Goal: Task Accomplishment & Management: Manage account settings

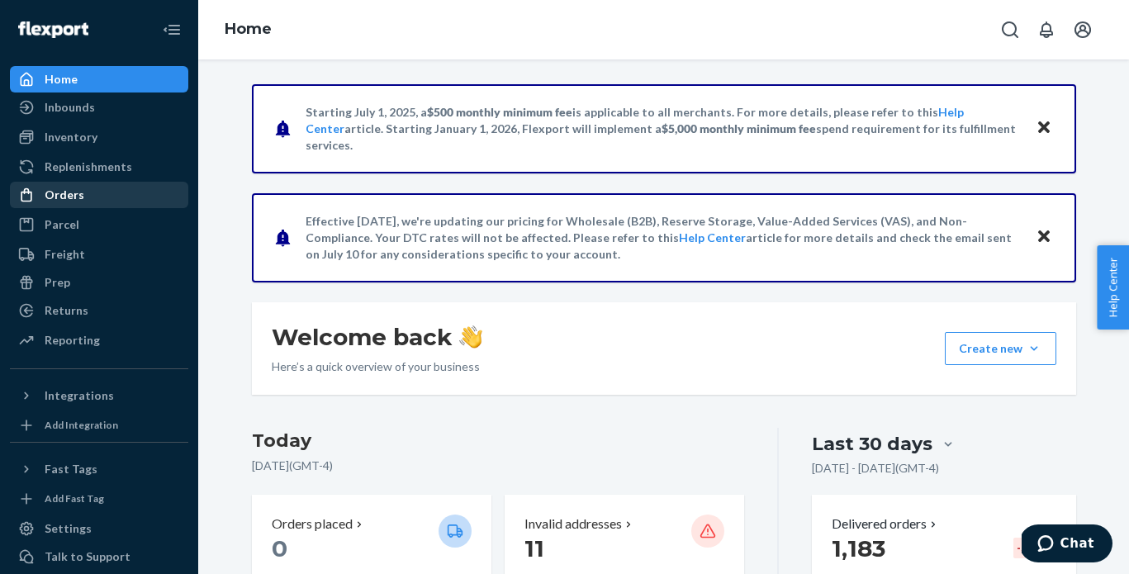
click at [67, 199] on div "Orders" at bounding box center [65, 195] width 40 height 17
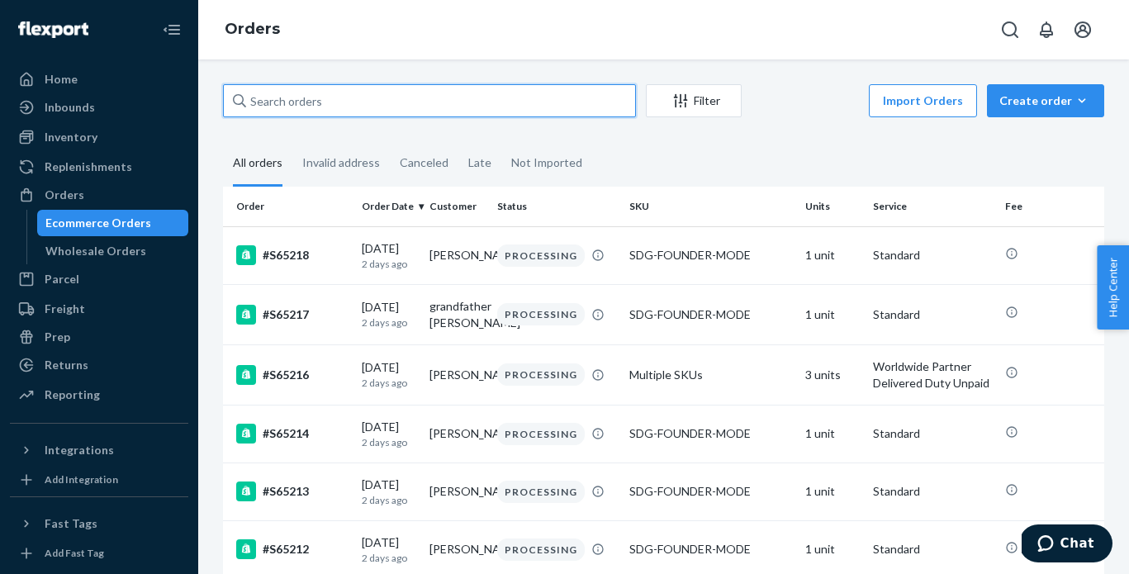
click at [400, 100] on input "text" at bounding box center [429, 100] width 413 height 33
paste input "S65101 Complete"
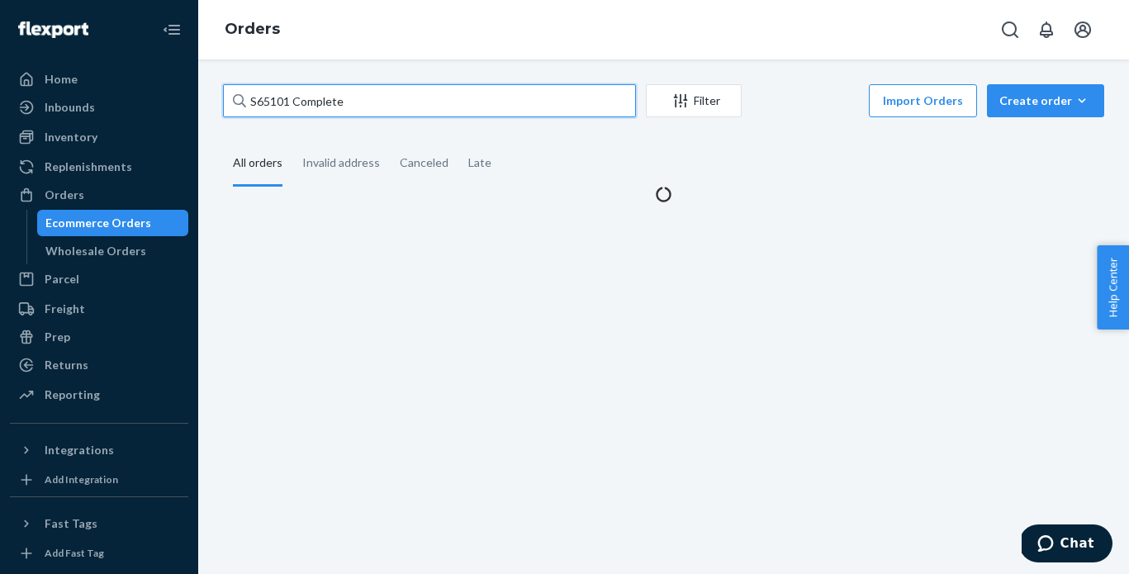
drag, startPoint x: 291, startPoint y: 103, endPoint x: 482, endPoint y: 107, distance: 190.8
click at [462, 107] on input "S65101 Complete" at bounding box center [429, 100] width 413 height 33
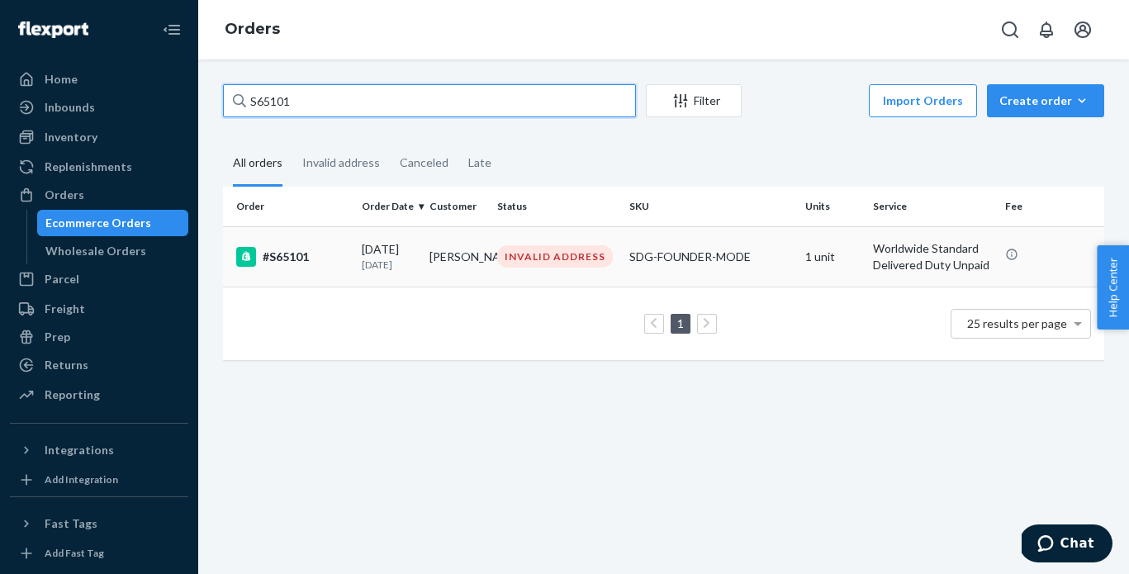
type input "S65101"
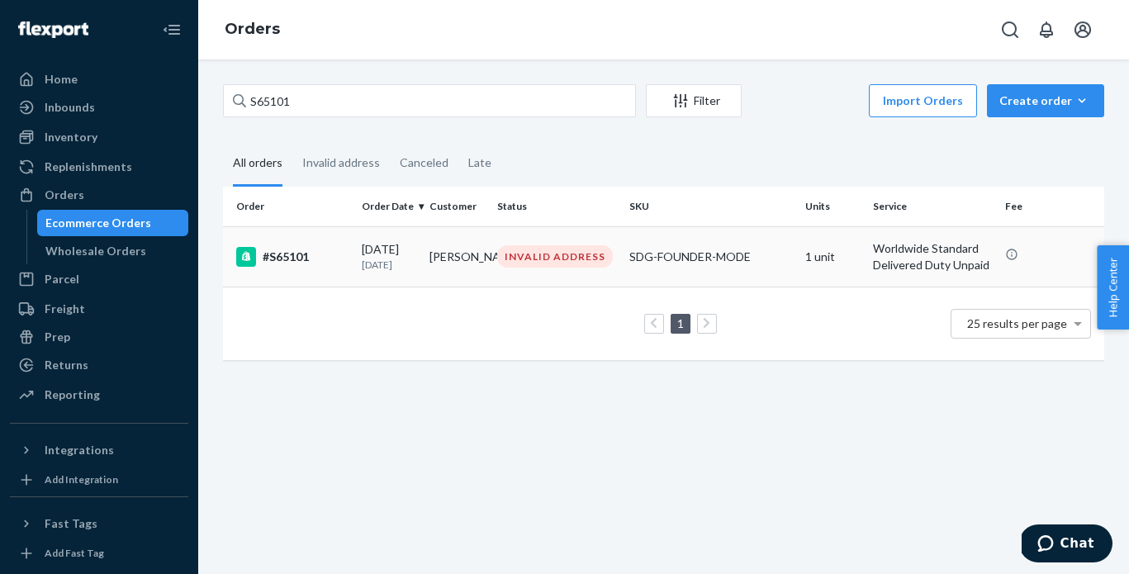
click at [537, 269] on td "INVALID ADDRESS" at bounding box center [556, 256] width 132 height 60
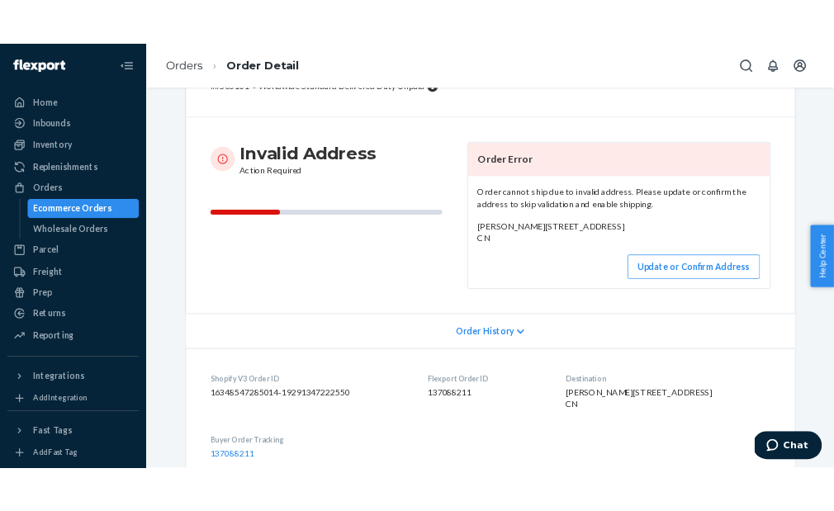
scroll to position [102, 0]
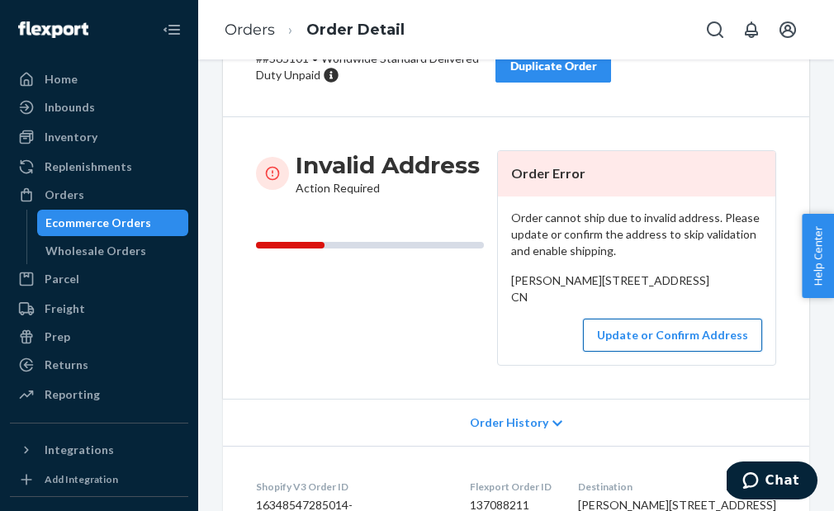
click at [673, 352] on button "Update or Confirm Address" at bounding box center [672, 335] width 179 height 33
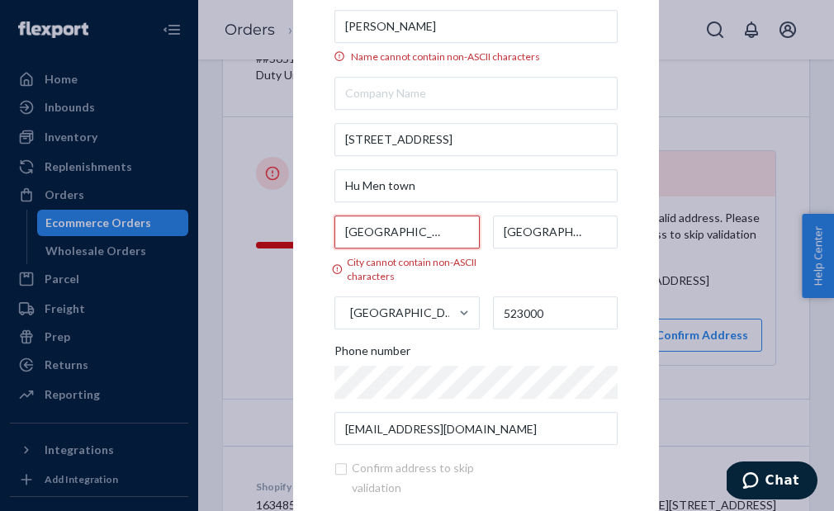
click at [376, 233] on input "[GEOGRAPHIC_DATA]" at bounding box center [406, 231] width 145 height 33
drag, startPoint x: 413, startPoint y: 234, endPoint x: 231, endPoint y: 226, distance: 181.8
click at [231, 226] on div "× Update Address [PERSON_NAME] Name cannot contain non-ASCII characters [STREET…" at bounding box center [417, 255] width 834 height 511
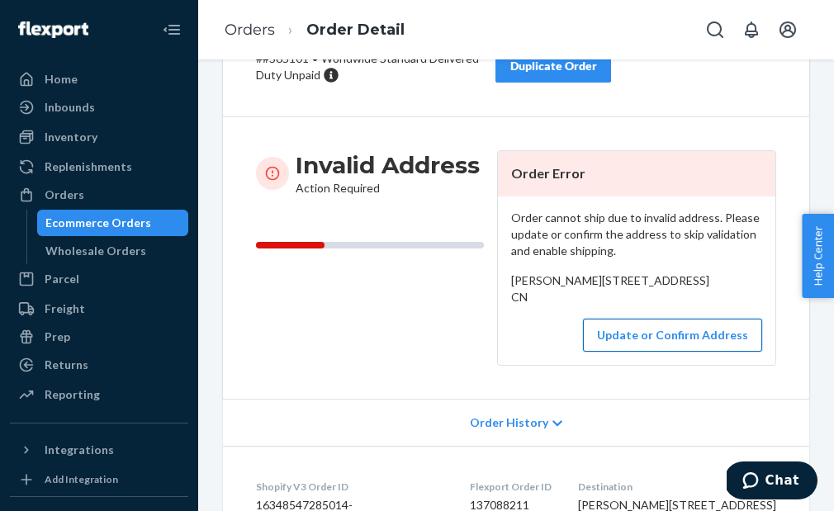
click at [661, 352] on button "Update or Confirm Address" at bounding box center [672, 335] width 179 height 33
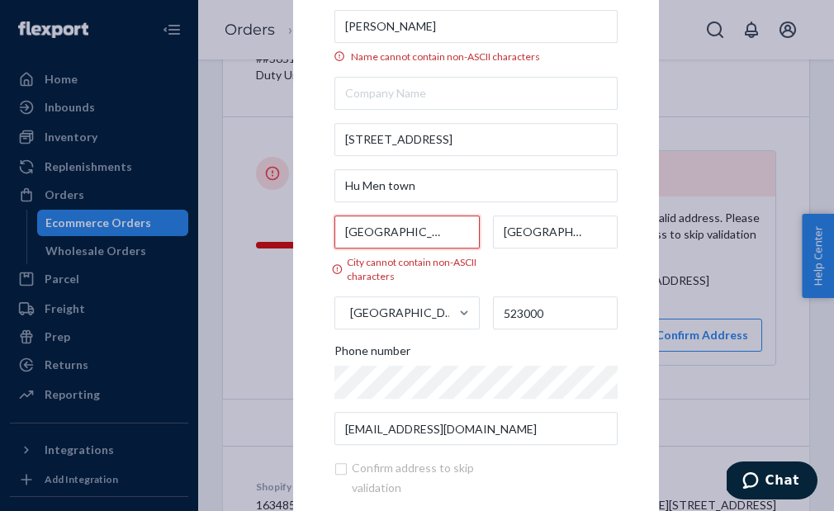
click at [362, 238] on input "[GEOGRAPHIC_DATA]" at bounding box center [406, 231] width 145 height 33
click at [528, 272] on label "[GEOGRAPHIC_DATA]" at bounding box center [555, 249] width 125 height 68
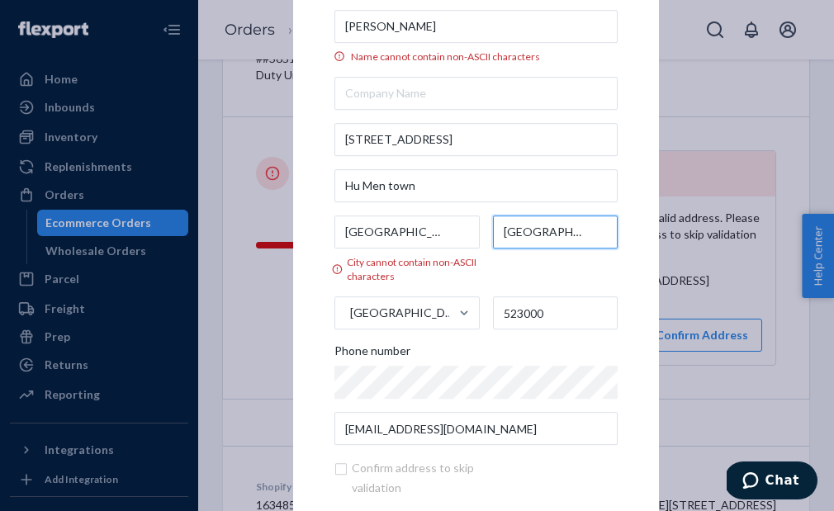
click at [528, 249] on input "[GEOGRAPHIC_DATA]" at bounding box center [555, 231] width 125 height 33
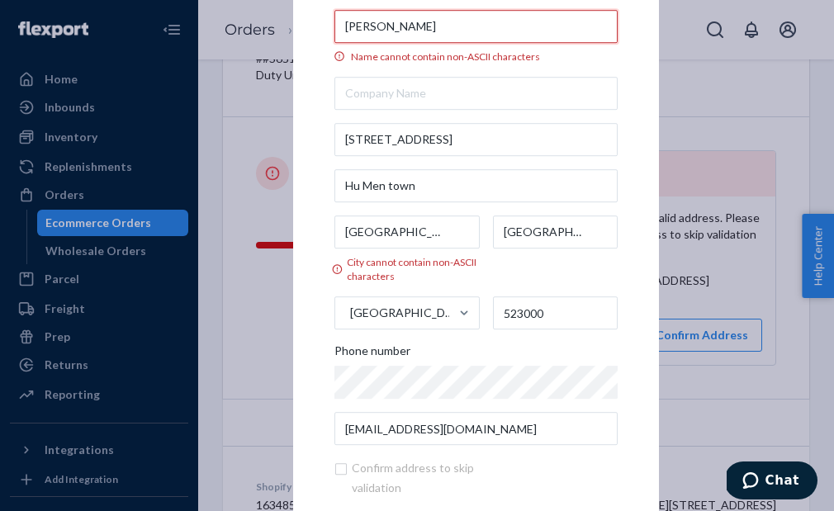
click at [403, 33] on input "[PERSON_NAME]" at bounding box center [475, 26] width 283 height 33
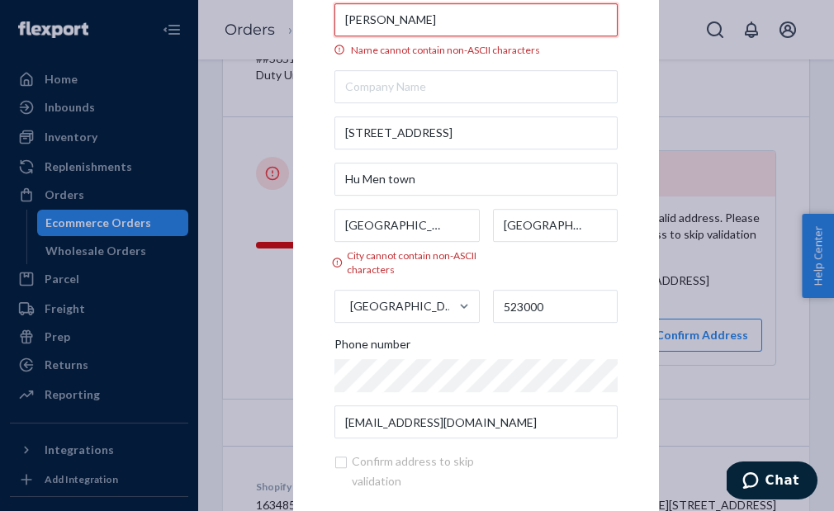
scroll to position [5, 0]
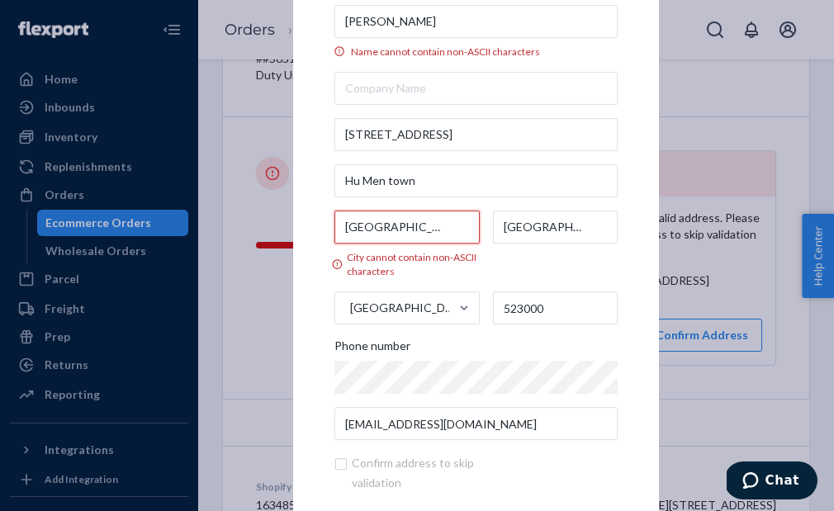
click at [418, 234] on input "[GEOGRAPHIC_DATA]" at bounding box center [406, 227] width 145 height 33
drag, startPoint x: 399, startPoint y: 232, endPoint x: 273, endPoint y: 226, distance: 125.6
click at [273, 226] on div "× Update Address [PERSON_NAME] Name cannot contain non-ASCII characters [STREET…" at bounding box center [417, 255] width 834 height 511
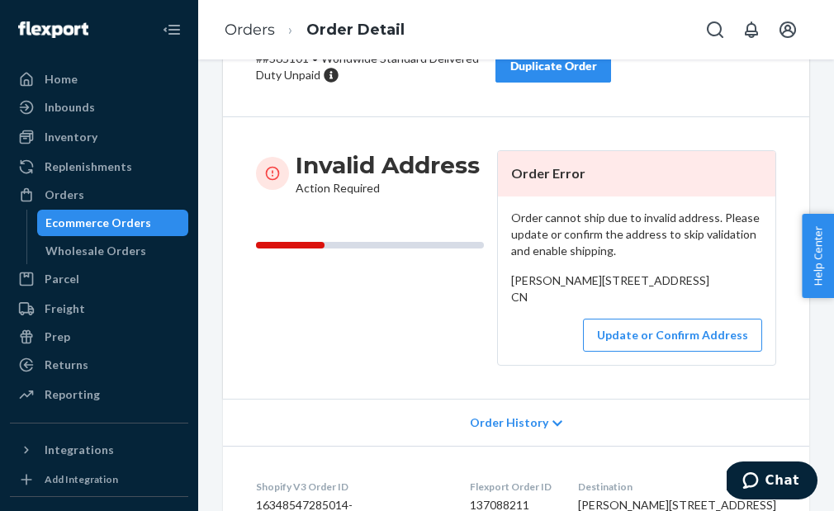
paste input "Dongguan"
type input "Dongguan"
click at [646, 352] on button "Update or Confirm Address" at bounding box center [672, 335] width 179 height 33
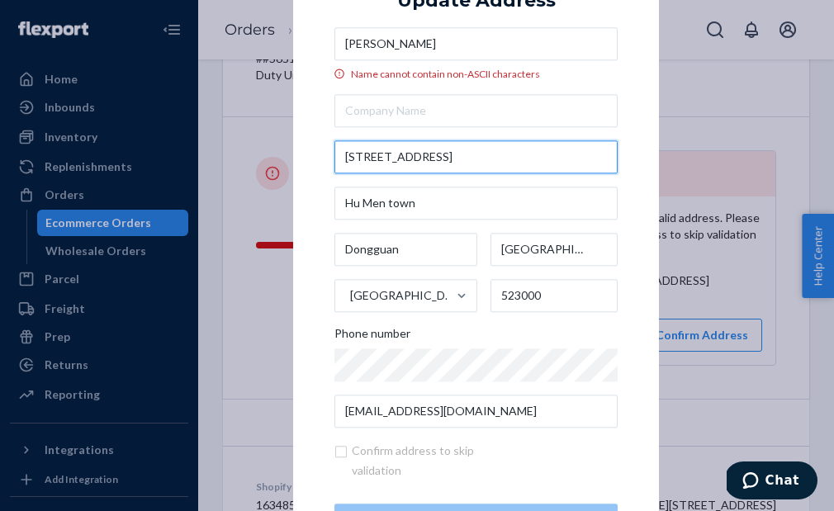
click at [355, 155] on input "[STREET_ADDRESS]" at bounding box center [475, 156] width 283 height 33
drag, startPoint x: 371, startPoint y: 158, endPoint x: 400, endPoint y: 158, distance: 29.7
click at [400, 158] on input "[STREET_ADDRESS]" at bounding box center [475, 156] width 283 height 33
paste input "[STREET_ADDRESS]"
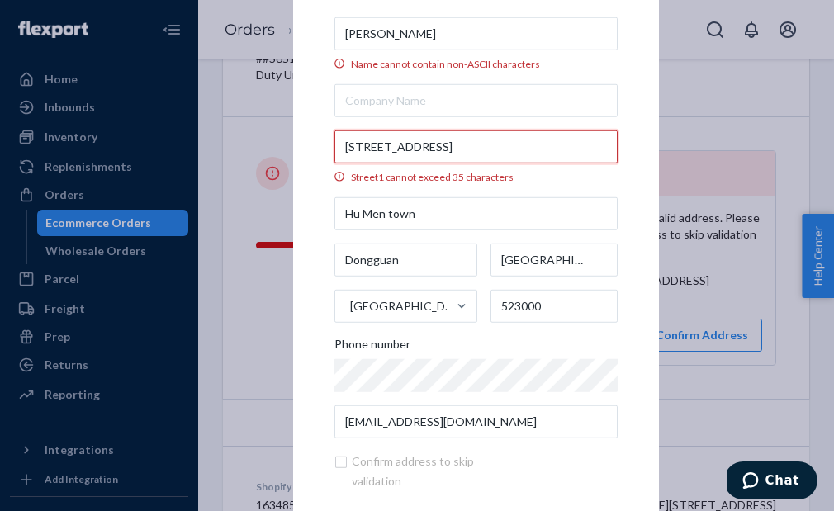
scroll to position [0, 31]
type input "[STREET_ADDRESS]"
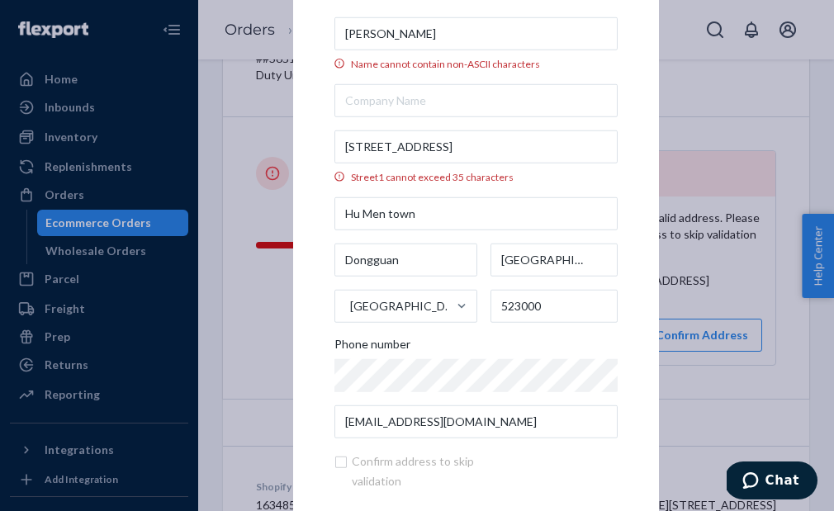
click at [509, 179] on div "Street1 cannot exceed 35 characters" at bounding box center [475, 177] width 283 height 14
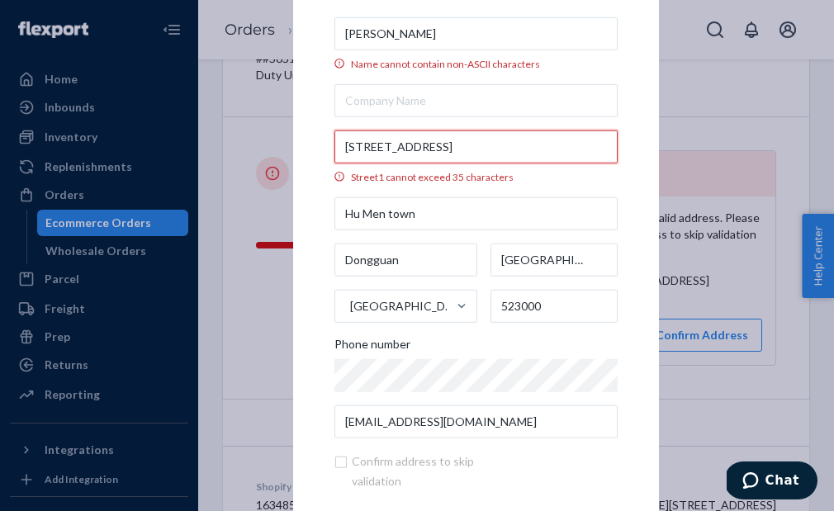
click at [509, 163] on input "[STREET_ADDRESS]" at bounding box center [475, 146] width 283 height 33
drag, startPoint x: 515, startPoint y: 149, endPoint x: 715, endPoint y: 140, distance: 200.1
click at [715, 148] on div "× Update Address [PERSON_NAME] Name cannot contain non-ASCII characters [STREET…" at bounding box center [417, 255] width 834 height 511
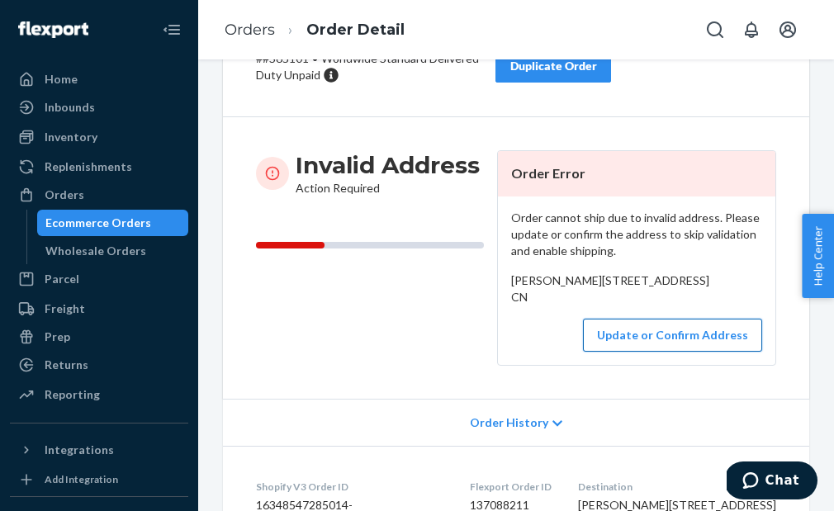
click at [659, 352] on button "Update or Confirm Address" at bounding box center [672, 335] width 179 height 33
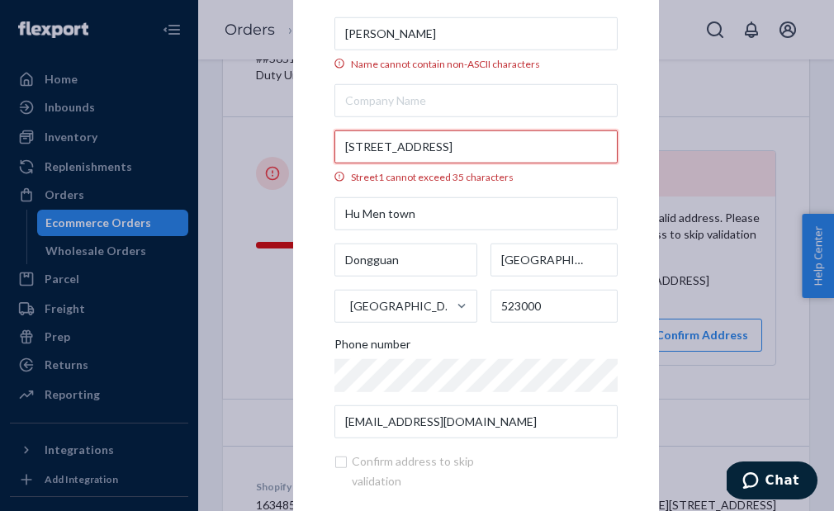
click at [516, 142] on input "[STREET_ADDRESS]" at bounding box center [475, 146] width 283 height 33
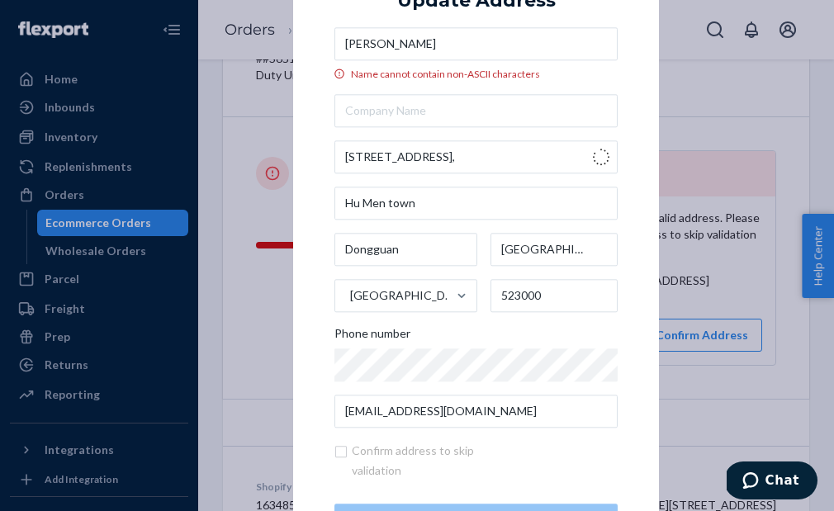
type input "[STREET_ADDRESS]"
type input "31"
type input "[GEOGRAPHIC_DATA]"
type input "300"
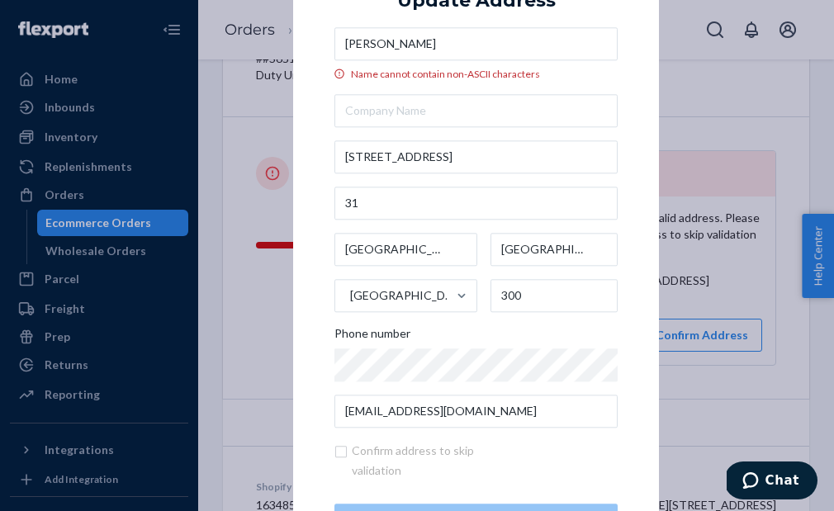
drag, startPoint x: 513, startPoint y: 197, endPoint x: 513, endPoint y: 172, distance: 24.8
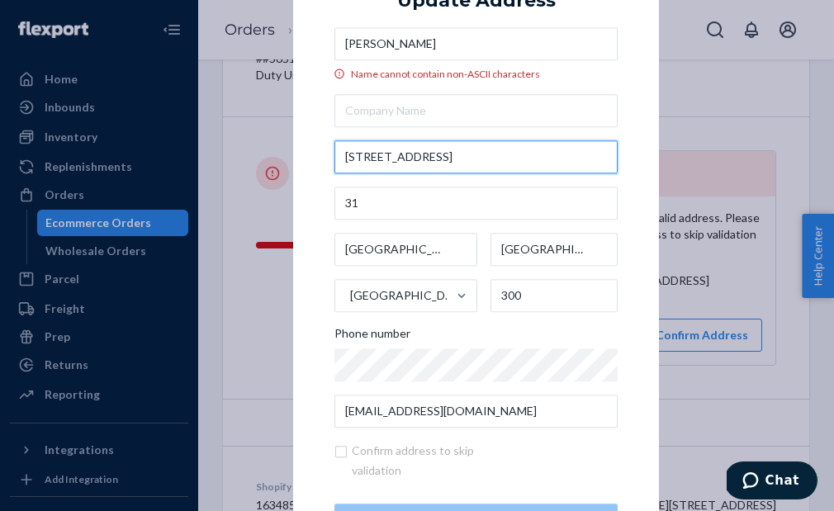
click at [486, 168] on input "[STREET_ADDRESS]" at bounding box center [475, 156] width 283 height 33
drag, startPoint x: 486, startPoint y: 168, endPoint x: 328, endPoint y: 163, distance: 158.6
click at [328, 163] on div "× Update Address [PERSON_NAME] Name cannot contain non-ASCII characters [STREET…" at bounding box center [476, 255] width 366 height 645
drag, startPoint x: 447, startPoint y: 158, endPoint x: 271, endPoint y: 153, distance: 175.9
click at [271, 153] on div "× Update Address [PERSON_NAME] Name cannot contain non-ASCII characters [STREET…" at bounding box center [417, 255] width 834 height 511
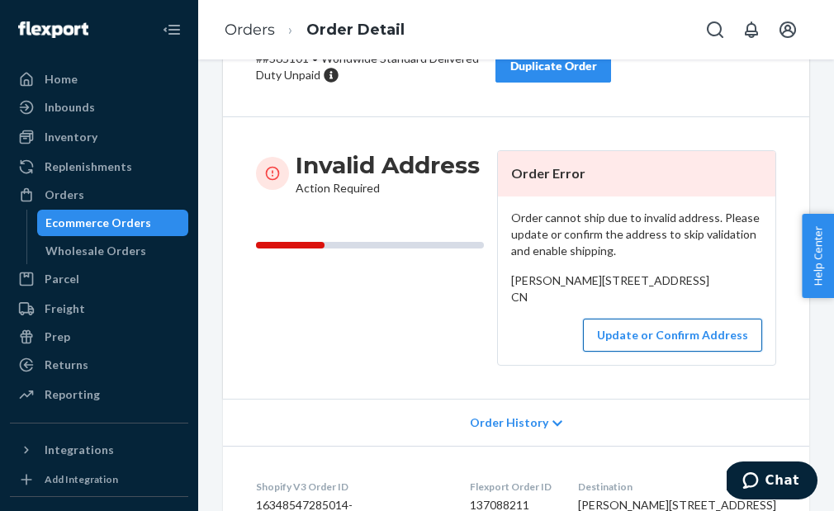
click at [665, 352] on button "Update or Confirm Address" at bounding box center [672, 335] width 179 height 33
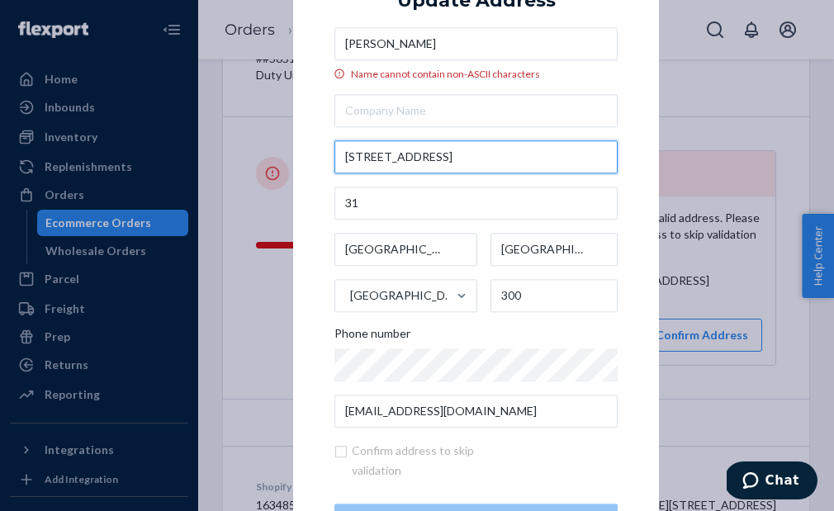
drag, startPoint x: 472, startPoint y: 150, endPoint x: 353, endPoint y: 149, distance: 119.7
click at [353, 149] on input "[STREET_ADDRESS]" at bounding box center [475, 156] width 283 height 33
paste input "[STREET_ADDRESS]"
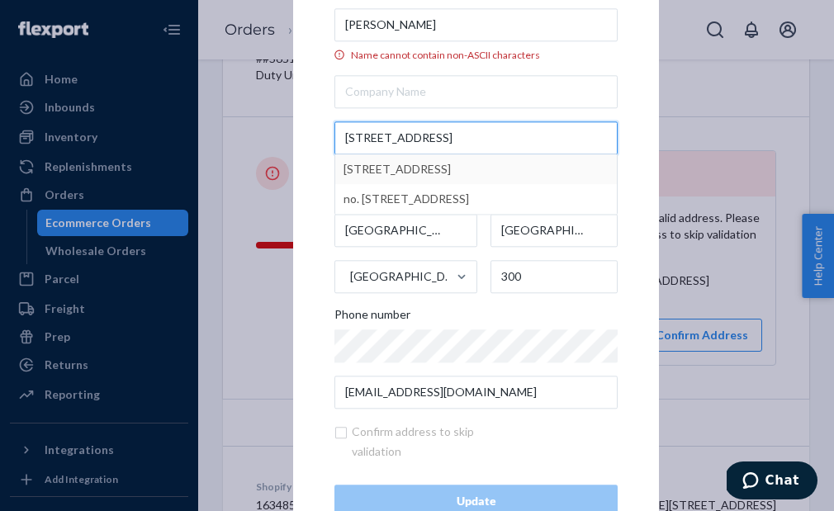
scroll to position [23, 0]
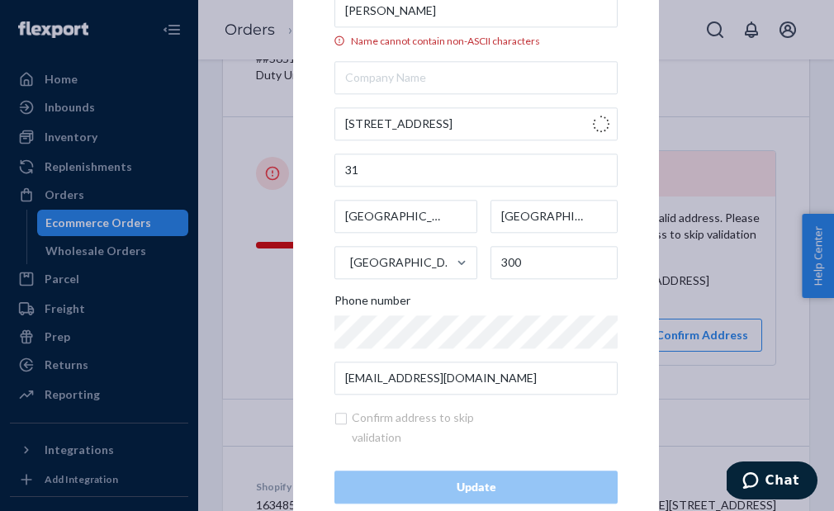
type input "[GEOGRAPHIC_DATA]"
type input "[PERSON_NAME] [PERSON_NAME] [PERSON_NAME] [PERSON_NAME]"
type input "[PERSON_NAME]"
type input "438000"
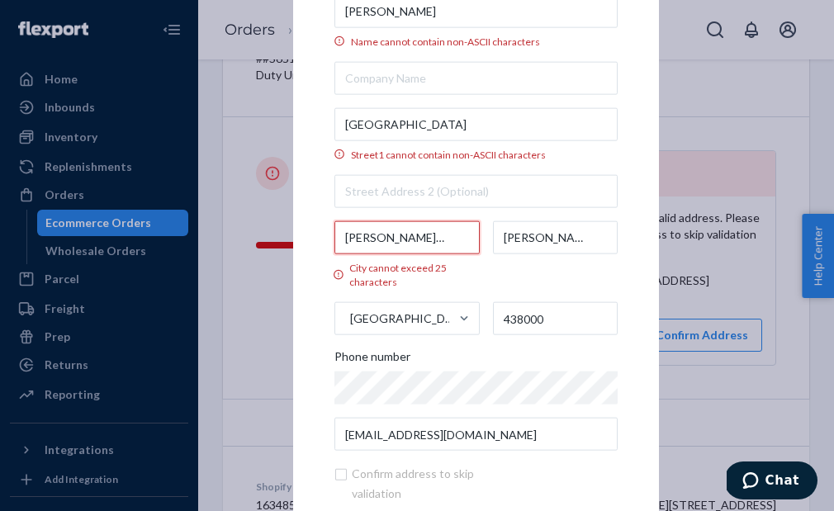
click at [443, 249] on input "[PERSON_NAME] [PERSON_NAME] [PERSON_NAME] [PERSON_NAME]" at bounding box center [406, 237] width 145 height 33
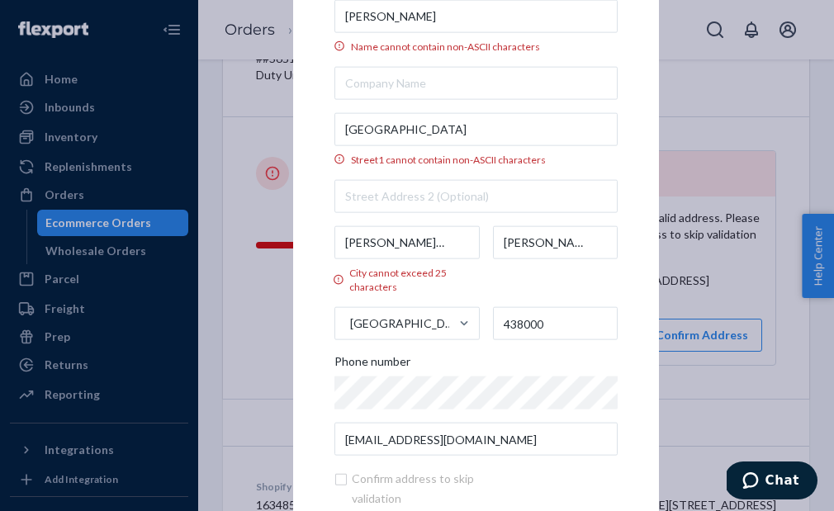
click at [433, 147] on label "[GEOGRAPHIC_DATA] cannot contain non-ASCII characters" at bounding box center [475, 139] width 283 height 54
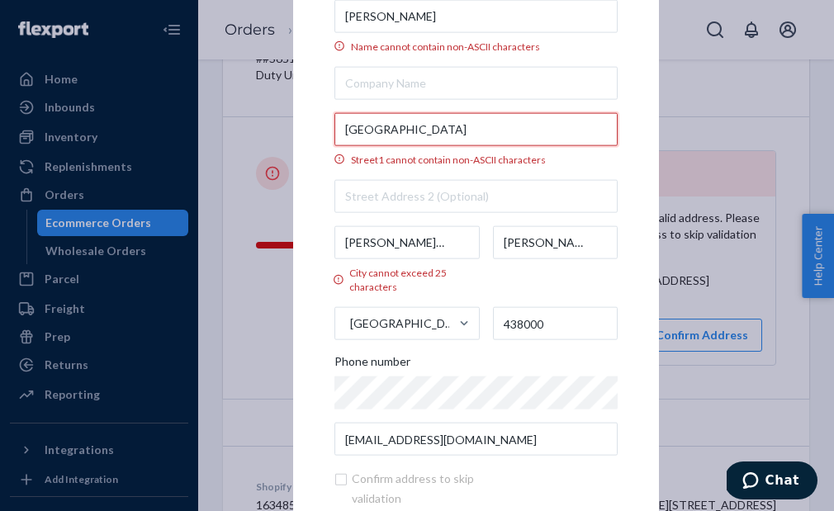
click at [433, 145] on input "[GEOGRAPHIC_DATA]" at bounding box center [475, 128] width 283 height 33
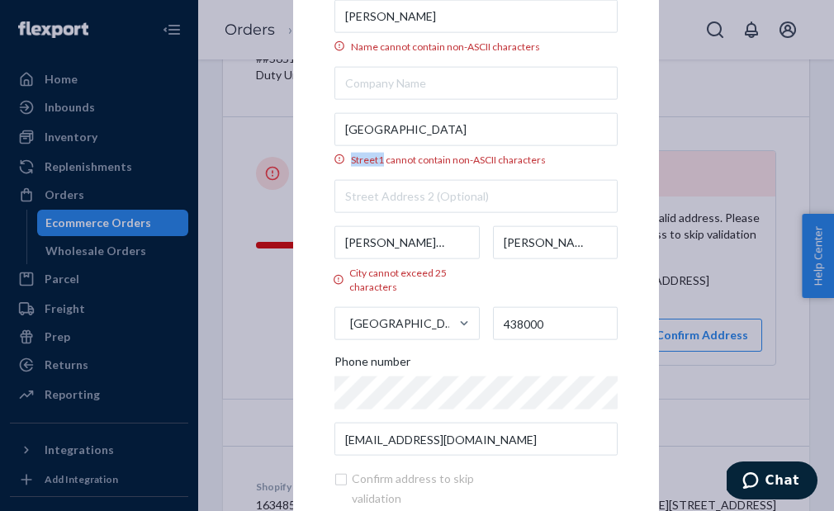
click at [433, 147] on label "[GEOGRAPHIC_DATA] cannot contain non-ASCII characters" at bounding box center [475, 139] width 283 height 54
click at [433, 145] on input "[GEOGRAPHIC_DATA]" at bounding box center [475, 128] width 283 height 33
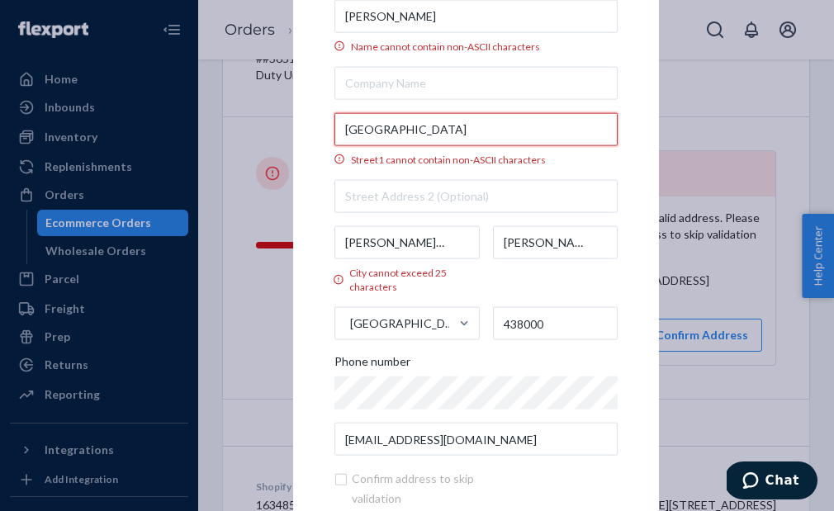
click at [424, 130] on input "[GEOGRAPHIC_DATA]" at bounding box center [475, 128] width 283 height 33
paste input "[STREET_ADDRESS]"
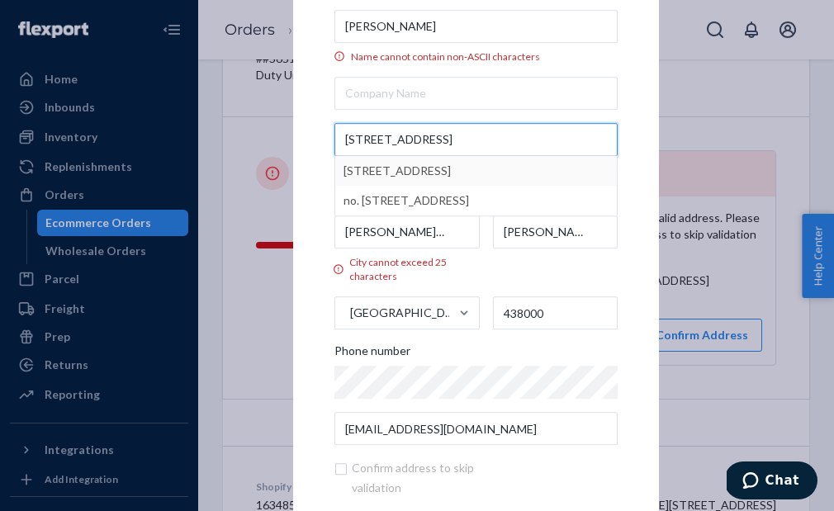
type input "[STREET_ADDRESS]"
click at [307, 228] on div "× Update Address [PERSON_NAME] Name cannot contain non-ASCII characters [STREET…" at bounding box center [476, 256] width 366 height 680
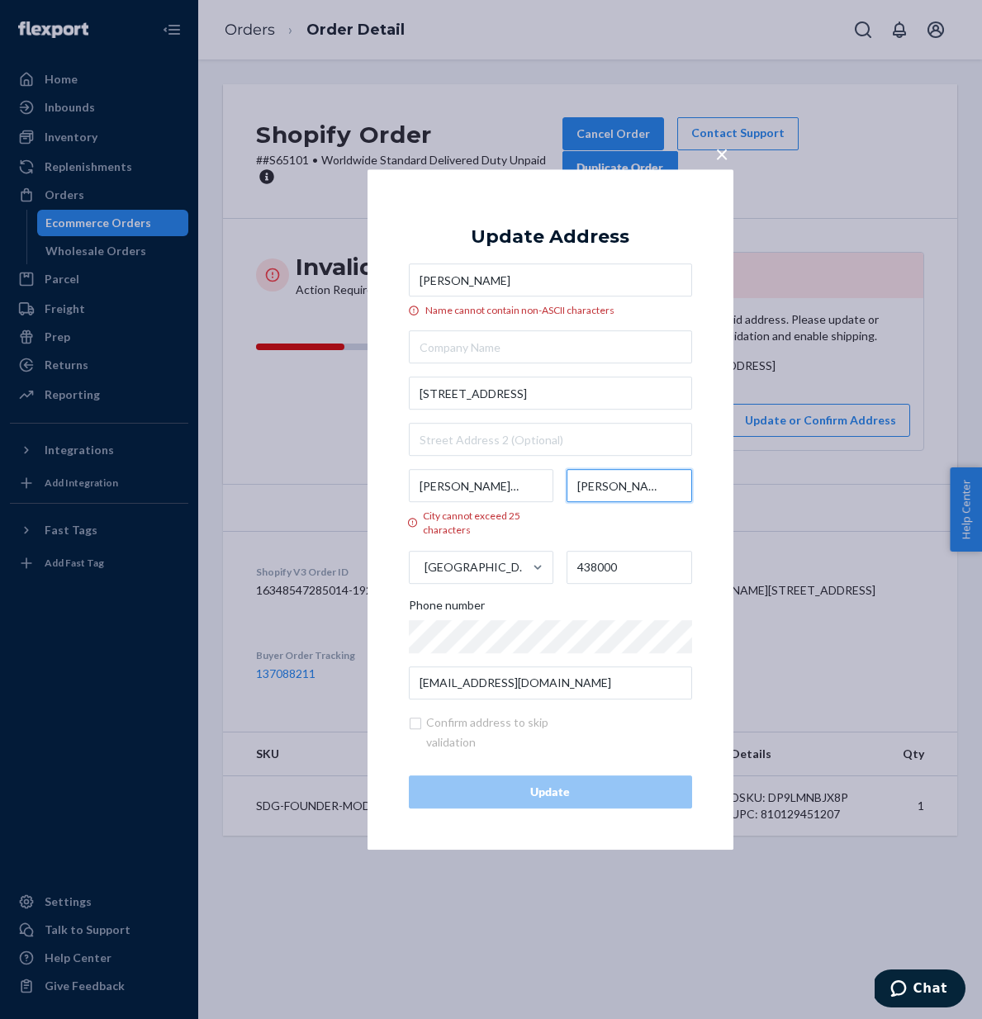
click at [623, 487] on input "[PERSON_NAME]" at bounding box center [628, 486] width 125 height 33
click at [517, 489] on input "[PERSON_NAME] [PERSON_NAME] [PERSON_NAME] [PERSON_NAME]" at bounding box center [481, 486] width 145 height 33
click at [510, 488] on input "[PERSON_NAME] [PERSON_NAME] [PERSON_NAME] [PERSON_NAME]" at bounding box center [481, 486] width 145 height 33
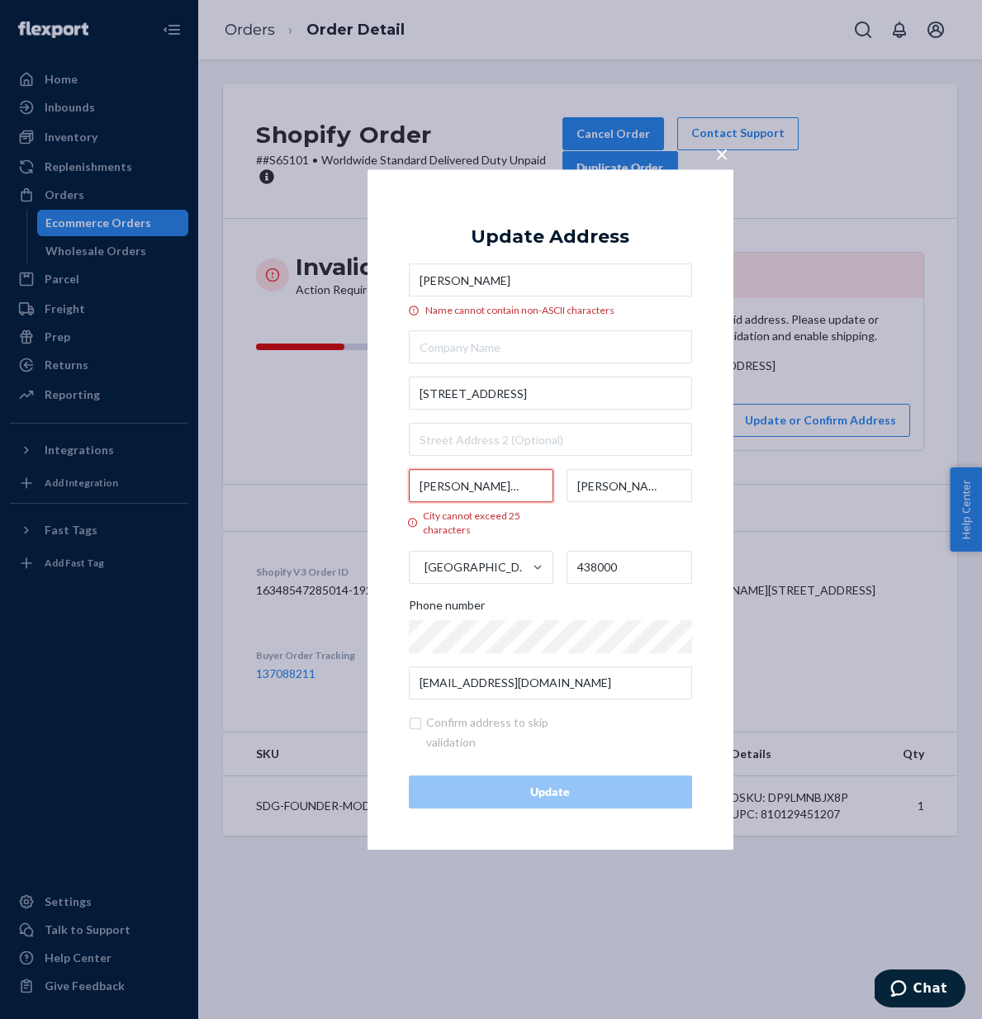
click at [510, 488] on input "[PERSON_NAME] [PERSON_NAME] [PERSON_NAME] [PERSON_NAME]" at bounding box center [481, 486] width 145 height 33
click at [619, 486] on input "[PERSON_NAME]" at bounding box center [628, 486] width 125 height 33
click at [619, 487] on input "[PERSON_NAME]" at bounding box center [628, 486] width 125 height 33
click at [507, 493] on input "City must be at least 2 characters long" at bounding box center [481, 486] width 145 height 33
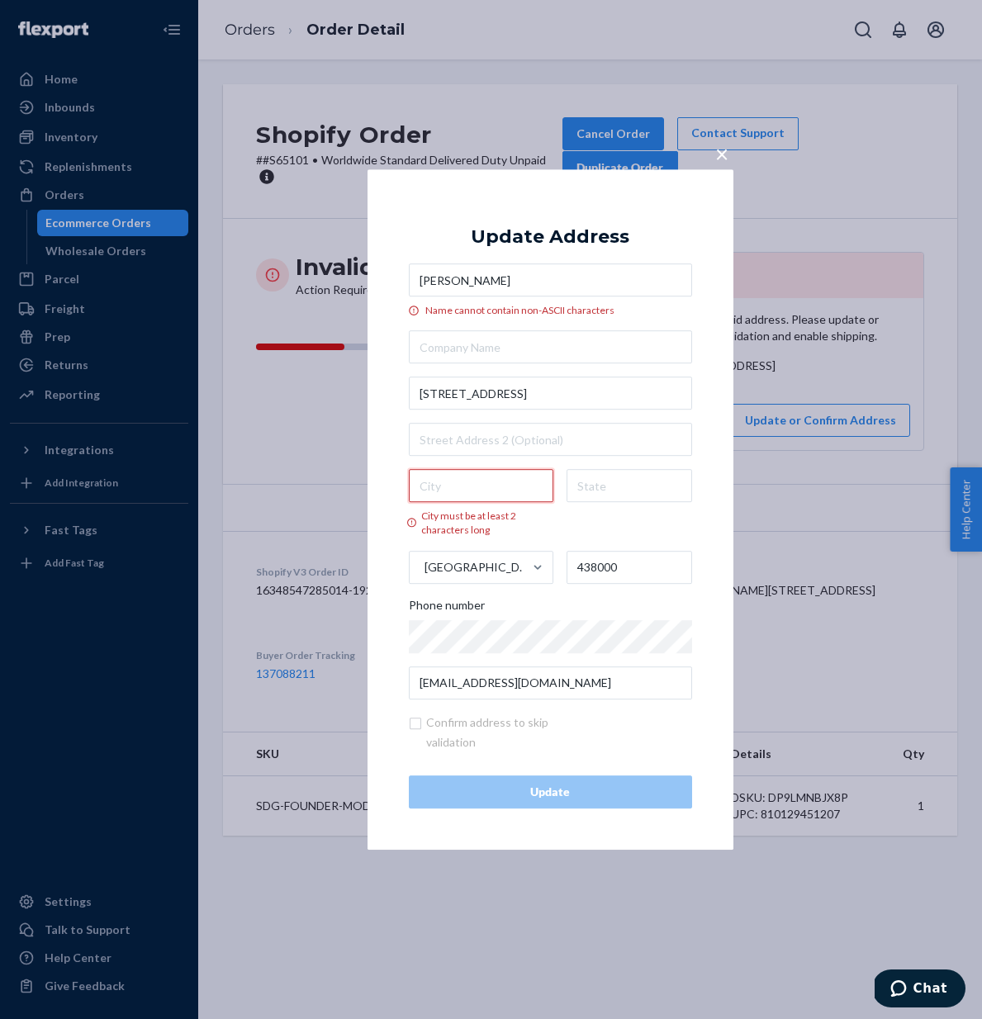
paste input "[STREET_ADDRESS]"
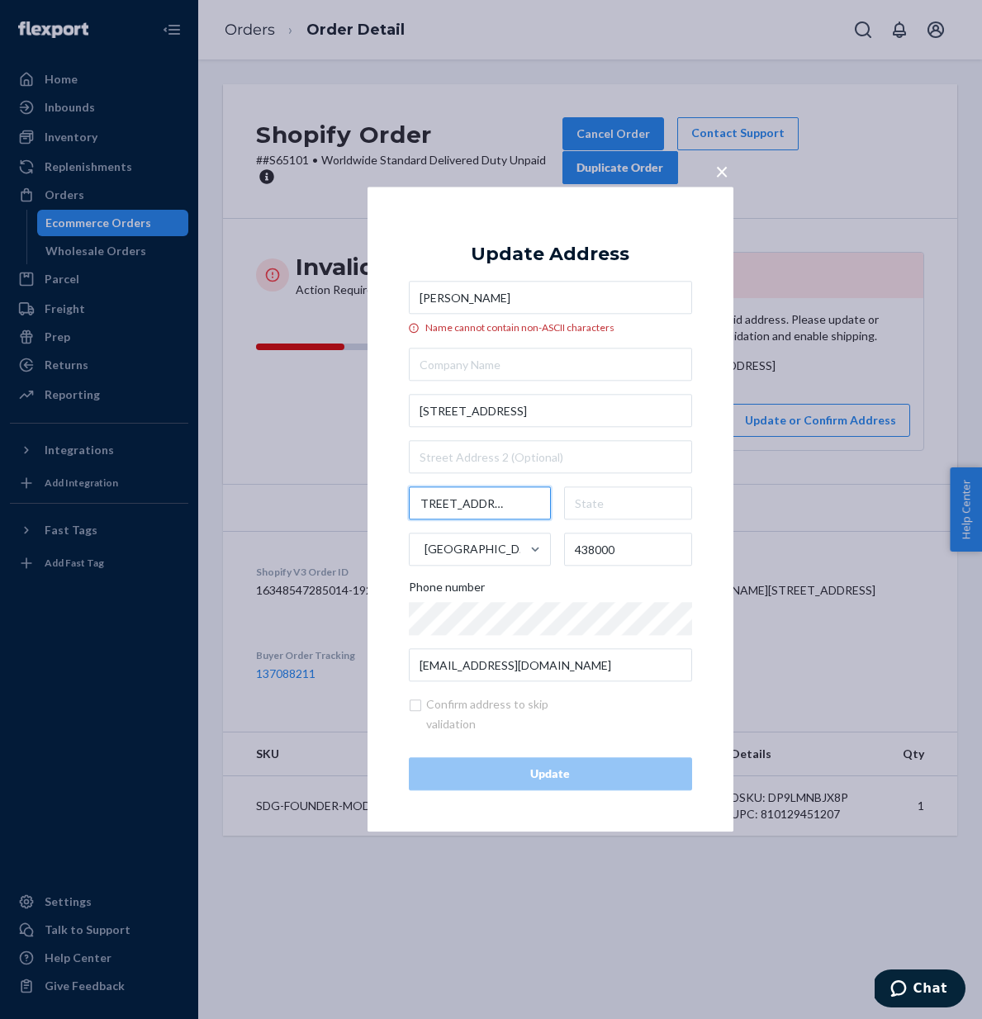
type input "[STREET_ADDRESS]"
click at [537, 500] on input "[STREET_ADDRESS]" at bounding box center [480, 503] width 143 height 33
click at [530, 499] on input "[STREET_ADDRESS]" at bounding box center [480, 503] width 143 height 33
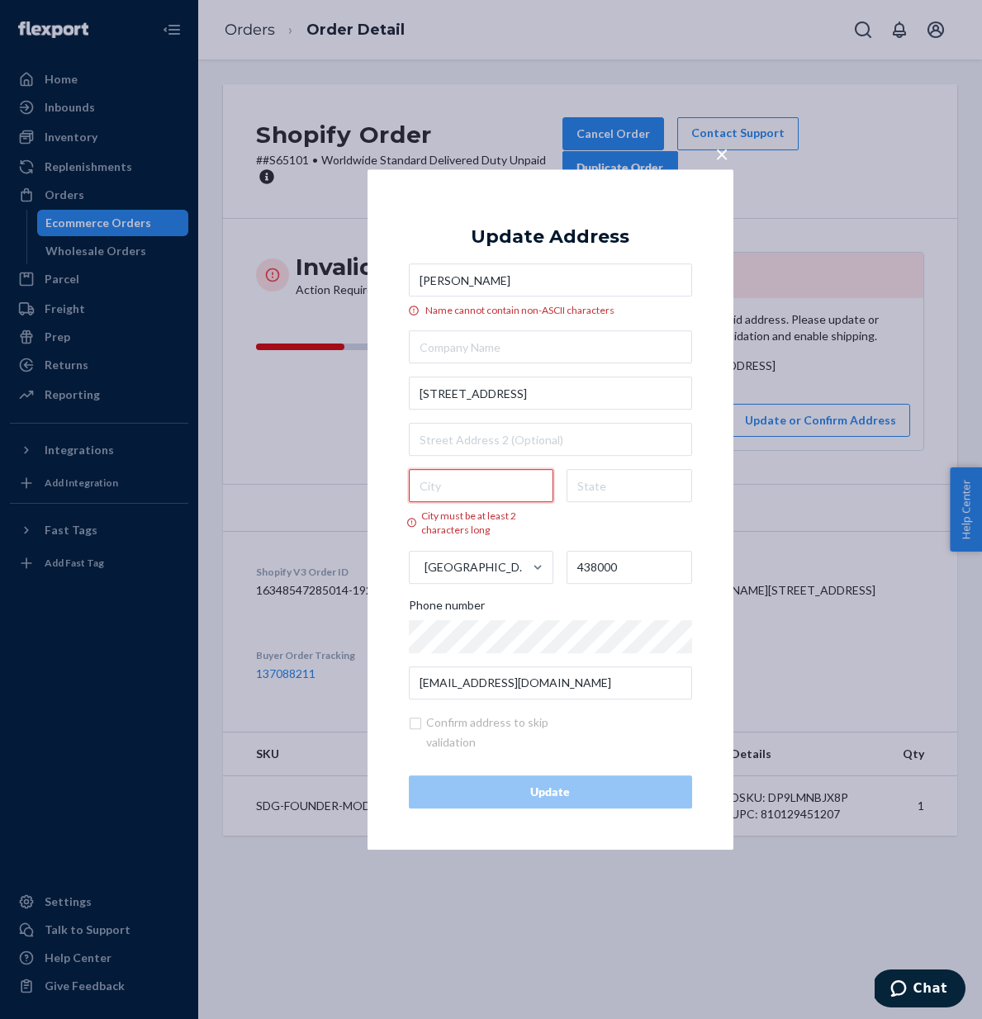
paste input "Dongguan"
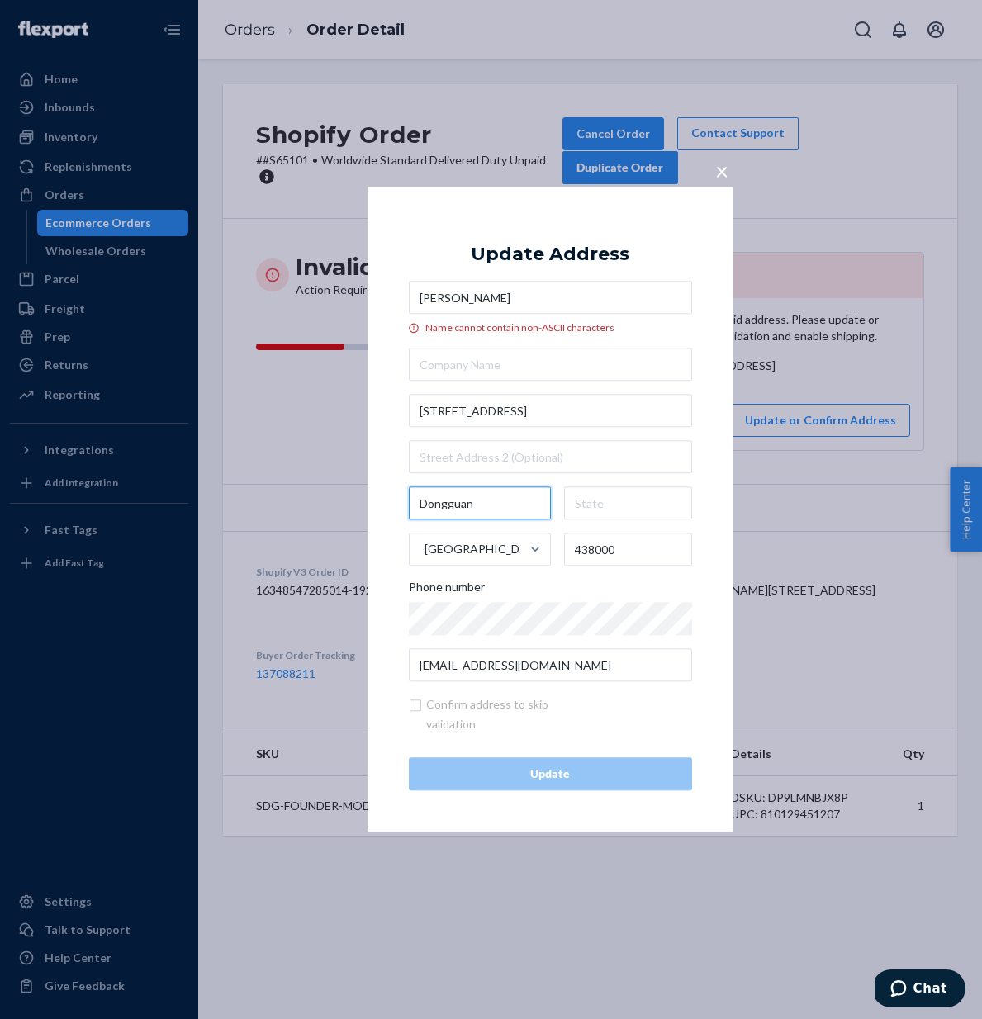
type input "Dongguan"
click at [485, 466] on input "text" at bounding box center [550, 457] width 283 height 33
paste input "[GEOGRAPHIC_DATA]"
type input "[GEOGRAPHIC_DATA]"
click at [597, 504] on input "text" at bounding box center [628, 503] width 128 height 33
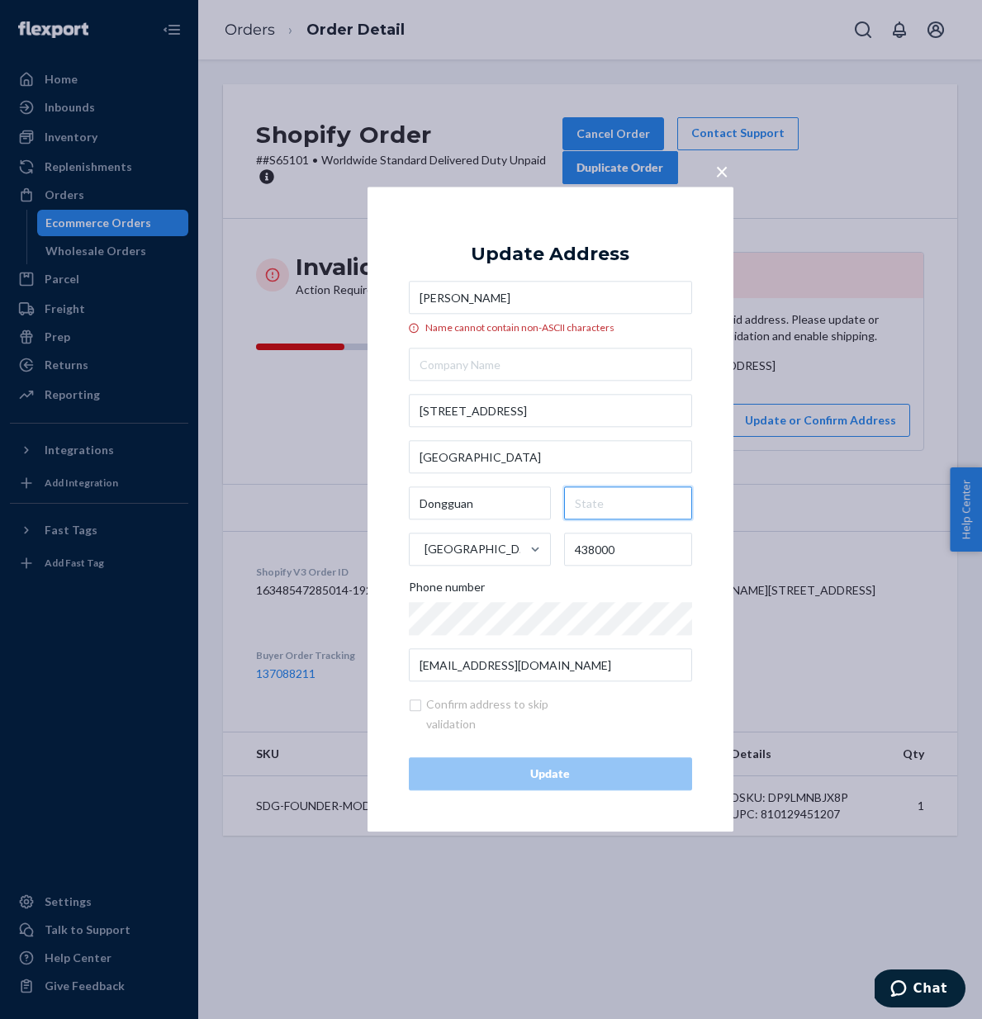
click at [607, 505] on input "text" at bounding box center [628, 503] width 128 height 33
paste input "[GEOGRAPHIC_DATA]"
type input "[GEOGRAPHIC_DATA]"
click at [717, 544] on div "× Update Address [PERSON_NAME] Name cannot contain non-ASCII characters [STREET…" at bounding box center [550, 509] width 366 height 645
drag, startPoint x: 620, startPoint y: 550, endPoint x: 519, endPoint y: 551, distance: 100.7
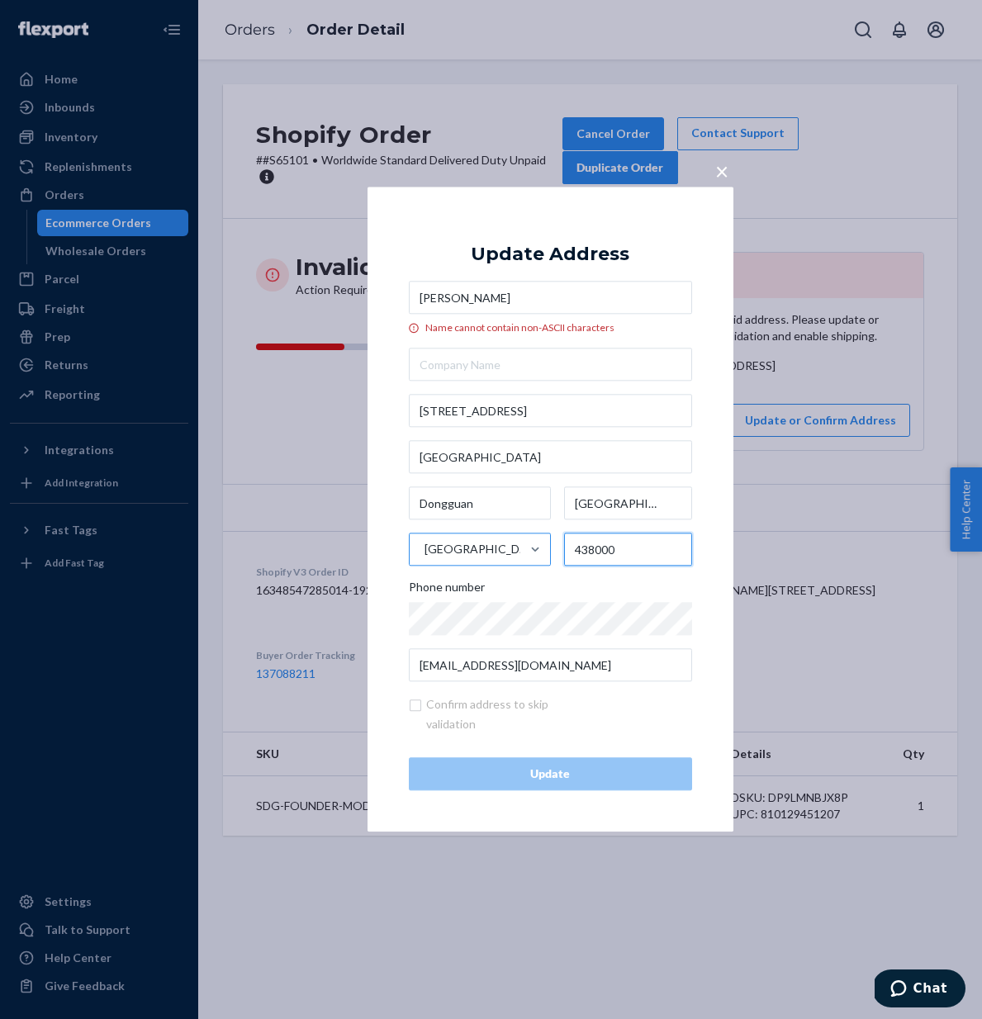
click at [519, 551] on div "Dongguan [GEOGRAPHIC_DATA] [GEOGRAPHIC_DATA] 438000" at bounding box center [550, 526] width 283 height 79
paste input "523"
type input "523000"
click at [706, 573] on div "× Update Address [PERSON_NAME] Name cannot contain non-ASCII characters [STREET…" at bounding box center [550, 509] width 366 height 645
click at [499, 305] on input "[PERSON_NAME]" at bounding box center [550, 298] width 283 height 33
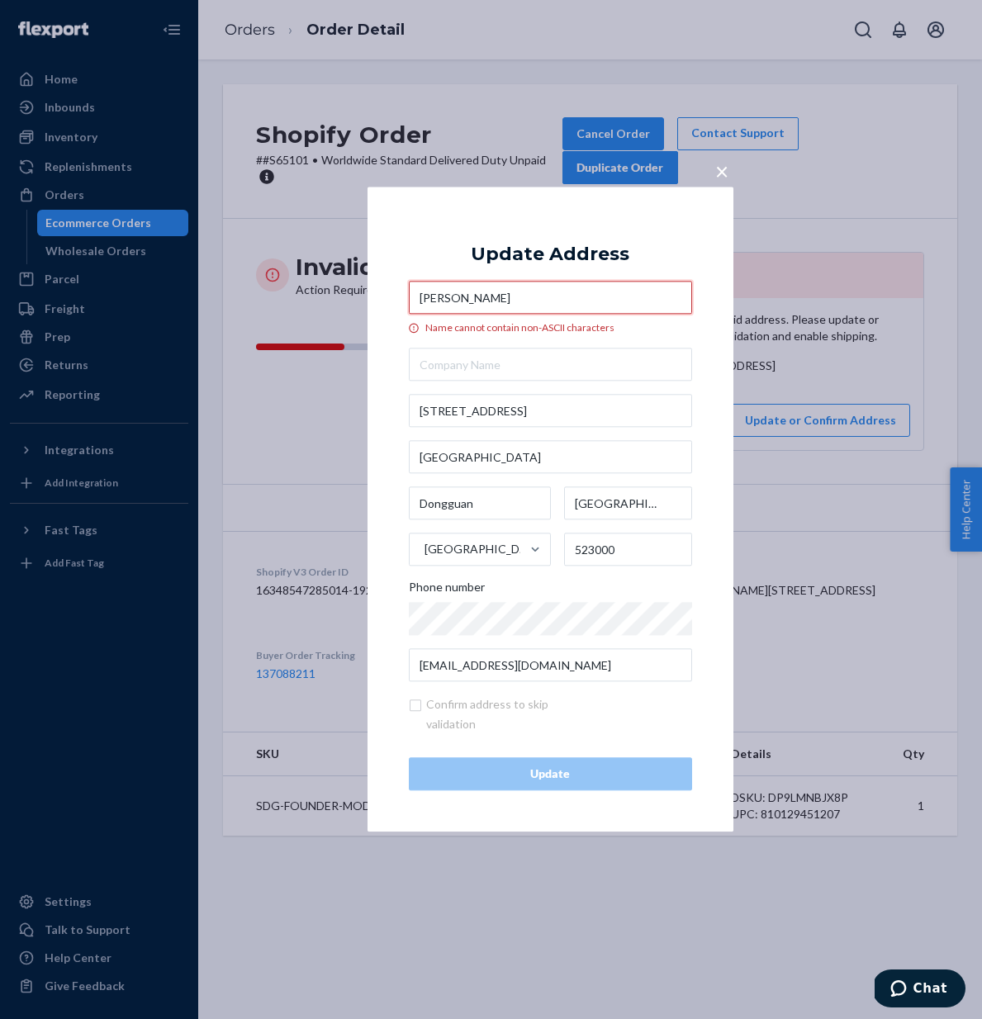
drag, startPoint x: 486, startPoint y: 303, endPoint x: 384, endPoint y: 299, distance: 102.5
click at [384, 299] on div "× Update Address [PERSON_NAME] Name cannot contain non-ASCII characters [STREET…" at bounding box center [550, 509] width 366 height 645
click at [316, 490] on div "× Update Address [PERSON_NAME] Name cannot contain non-ASCII characters [STREET…" at bounding box center [491, 509] width 982 height 1019
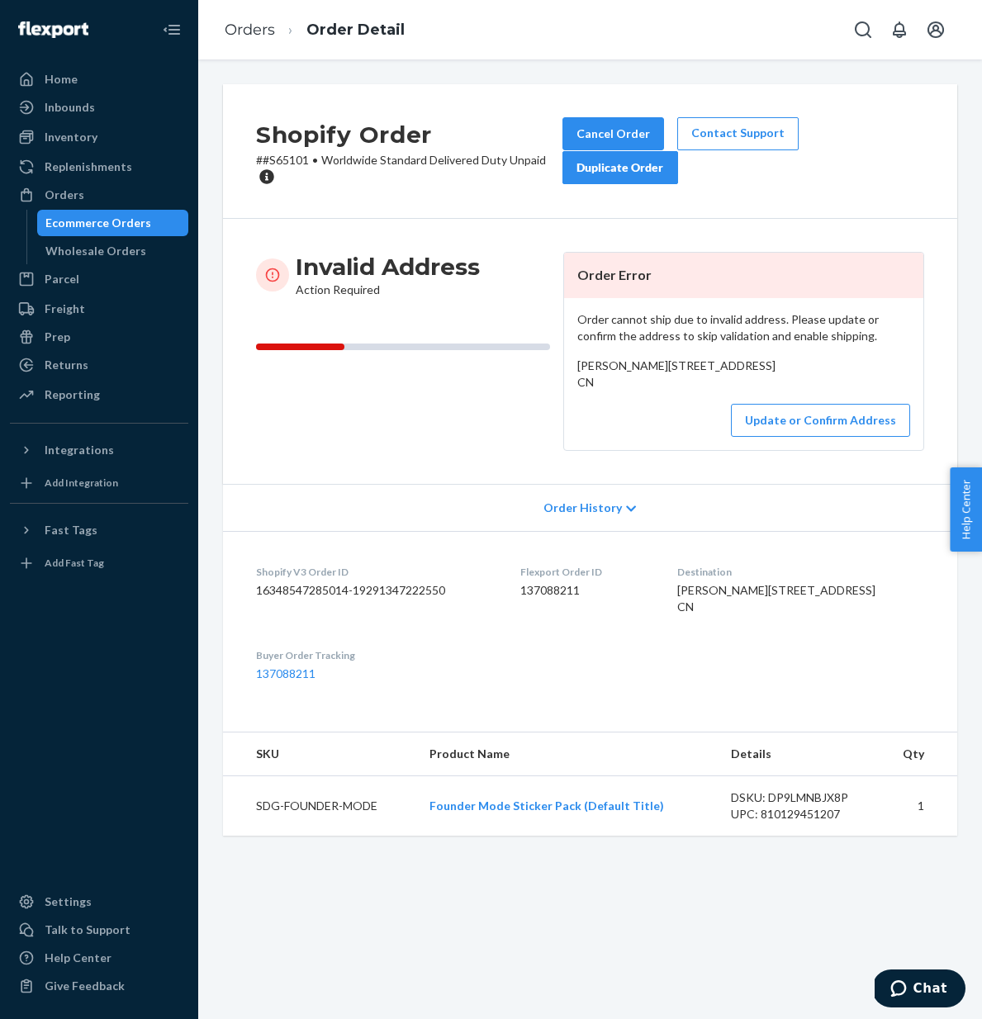
click at [625, 450] on div "Order cannot ship due to invalid address. Please update or confirm the address …" at bounding box center [743, 374] width 359 height 152
click at [813, 437] on button "Update or Confirm Address" at bounding box center [820, 420] width 179 height 33
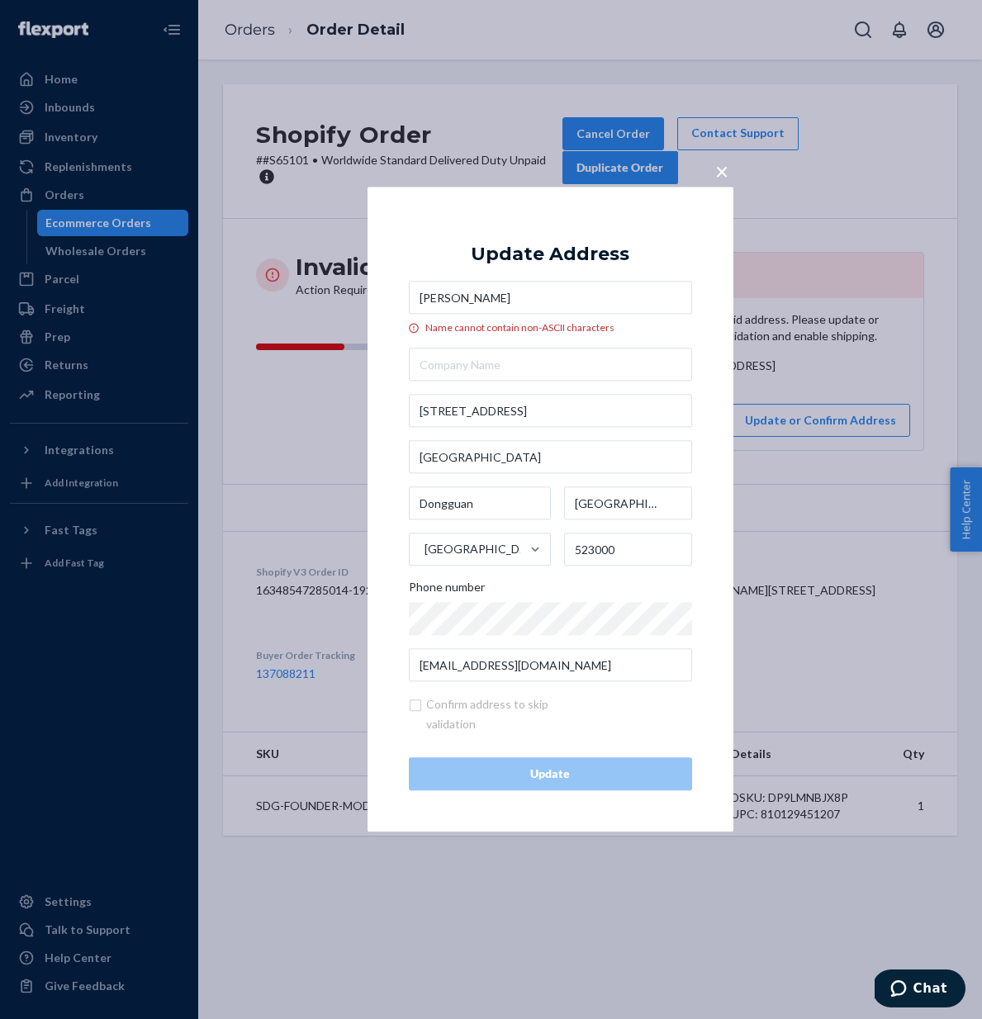
click at [338, 505] on div "× Update Address [PERSON_NAME] Name cannot contain non-ASCII characters [STREET…" at bounding box center [491, 509] width 982 height 1019
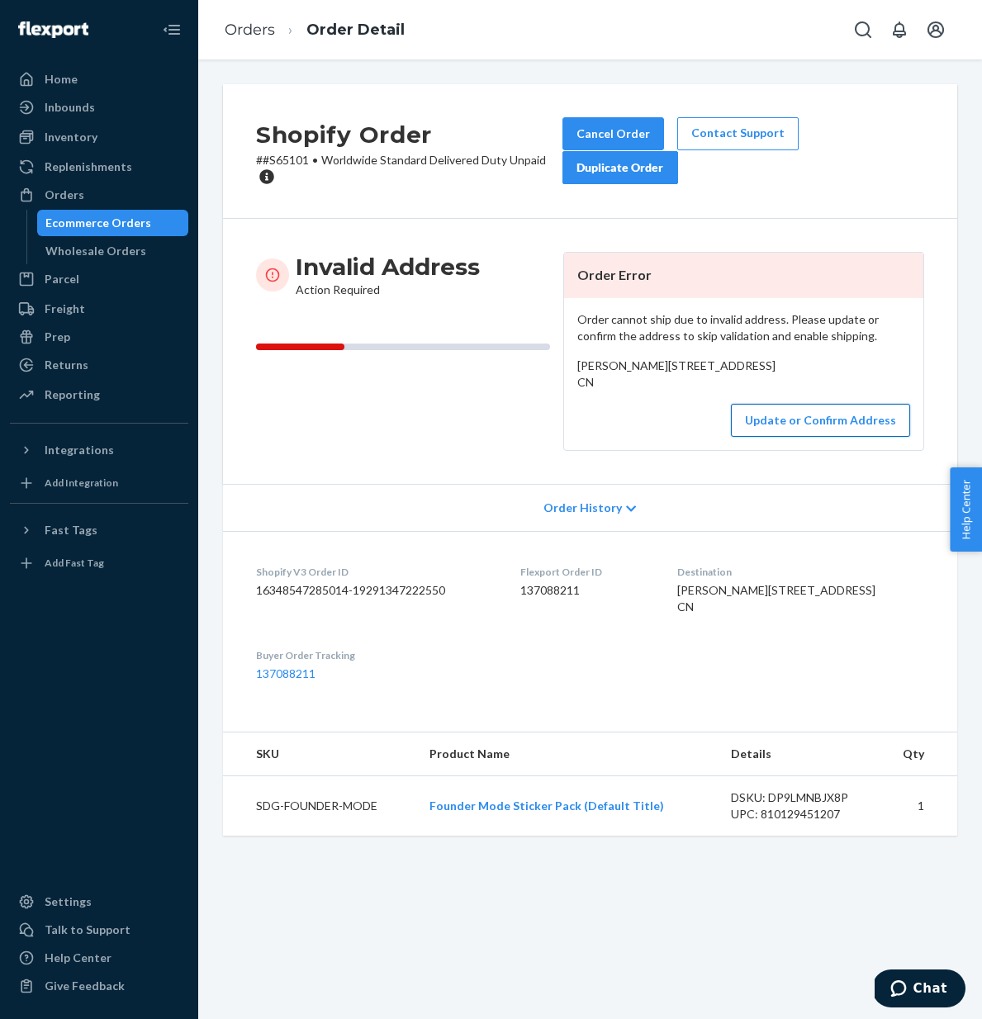
click at [788, 437] on button "Update or Confirm Address" at bounding box center [820, 420] width 179 height 33
click at [814, 437] on button "Update or Confirm Address" at bounding box center [820, 420] width 179 height 33
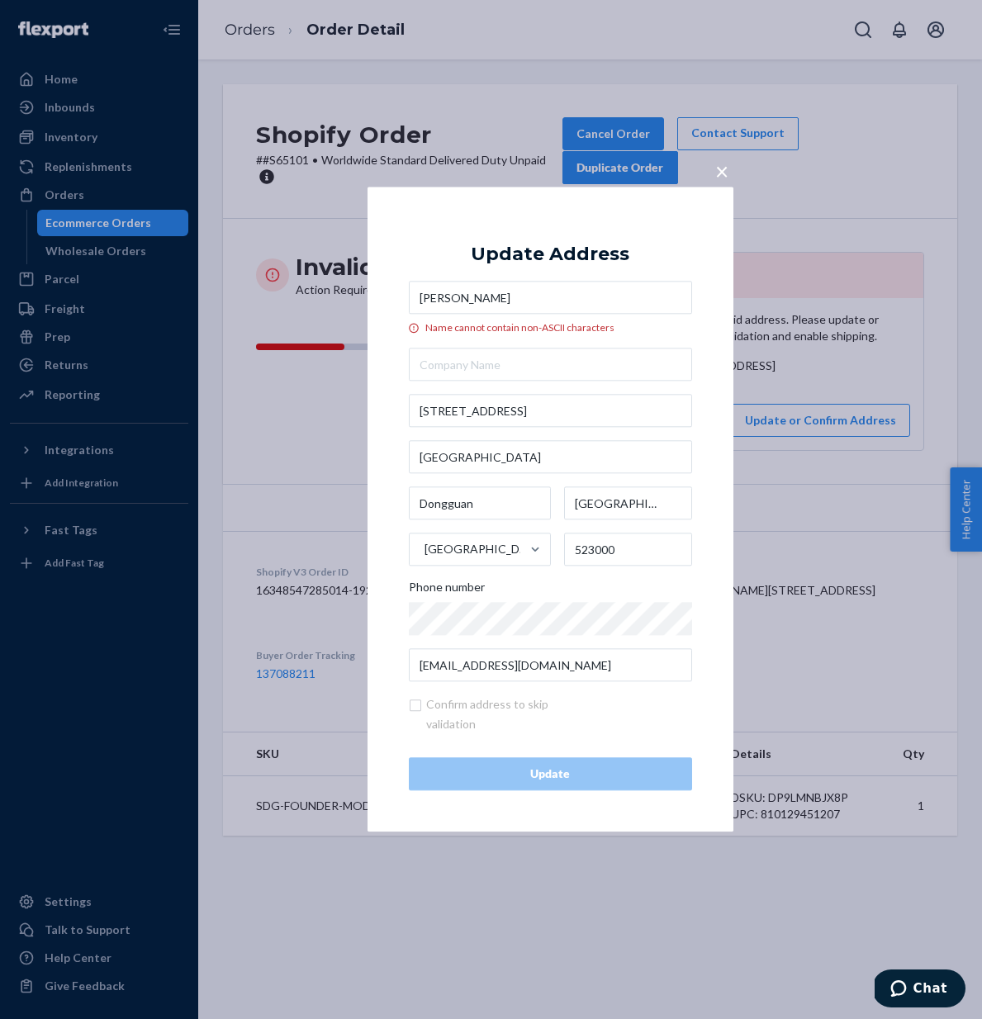
drag, startPoint x: 530, startPoint y: 301, endPoint x: 415, endPoint y: 299, distance: 114.8
click at [415, 299] on input "[PERSON_NAME]" at bounding box center [550, 298] width 283 height 33
click at [414, 296] on input "[PERSON_NAME]" at bounding box center [550, 298] width 283 height 33
click at [416, 296] on input "[PERSON_NAME]" at bounding box center [550, 298] width 283 height 33
drag, startPoint x: 512, startPoint y: 301, endPoint x: 465, endPoint y: 303, distance: 47.1
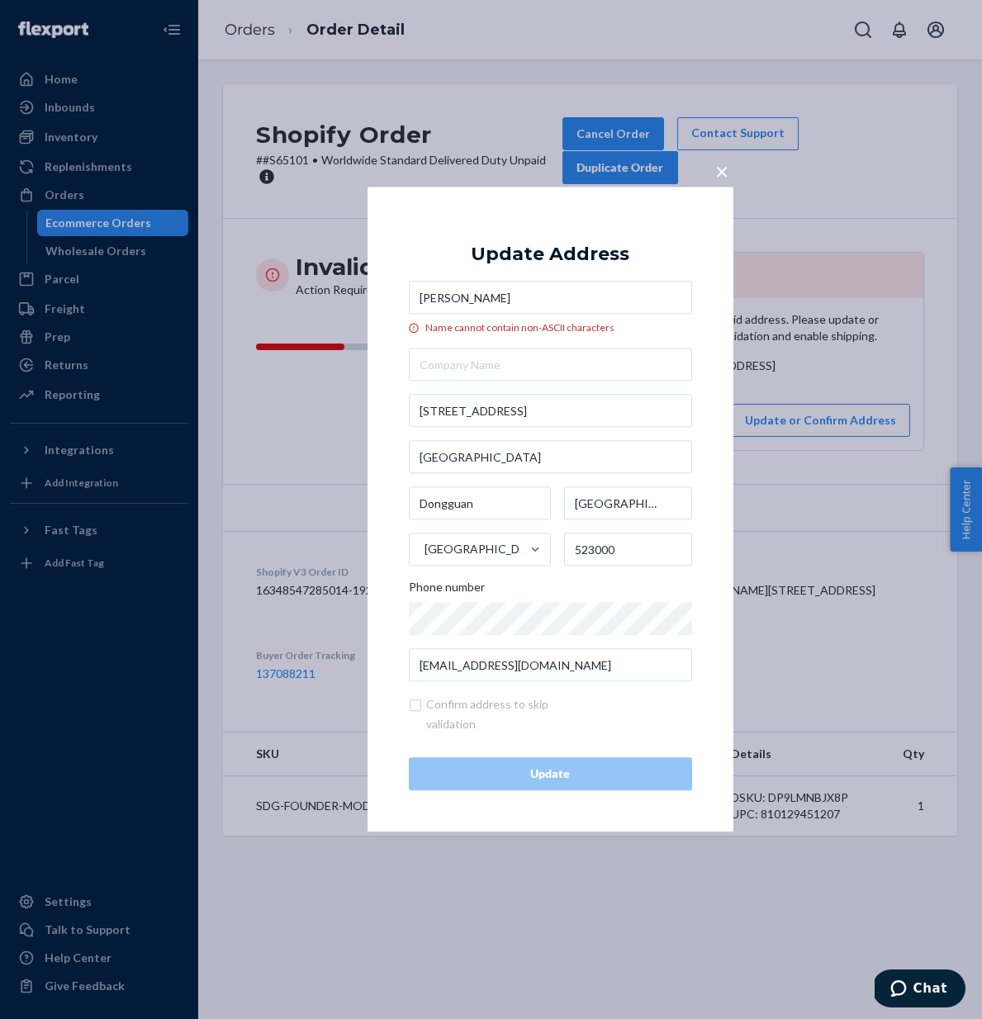
click at [466, 303] on input "[PERSON_NAME]" at bounding box center [550, 298] width 283 height 33
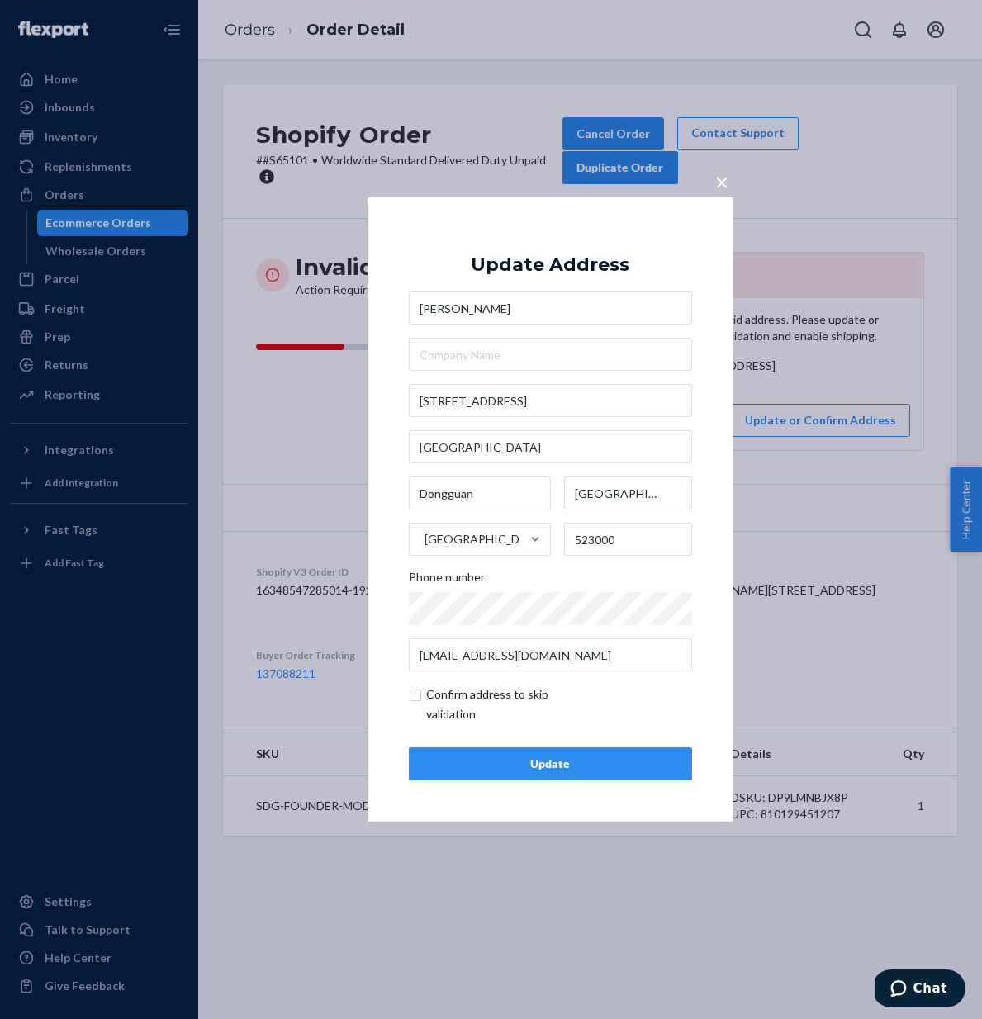
type input "[PERSON_NAME]"
click at [571, 573] on div "Update" at bounding box center [550, 763] width 255 height 17
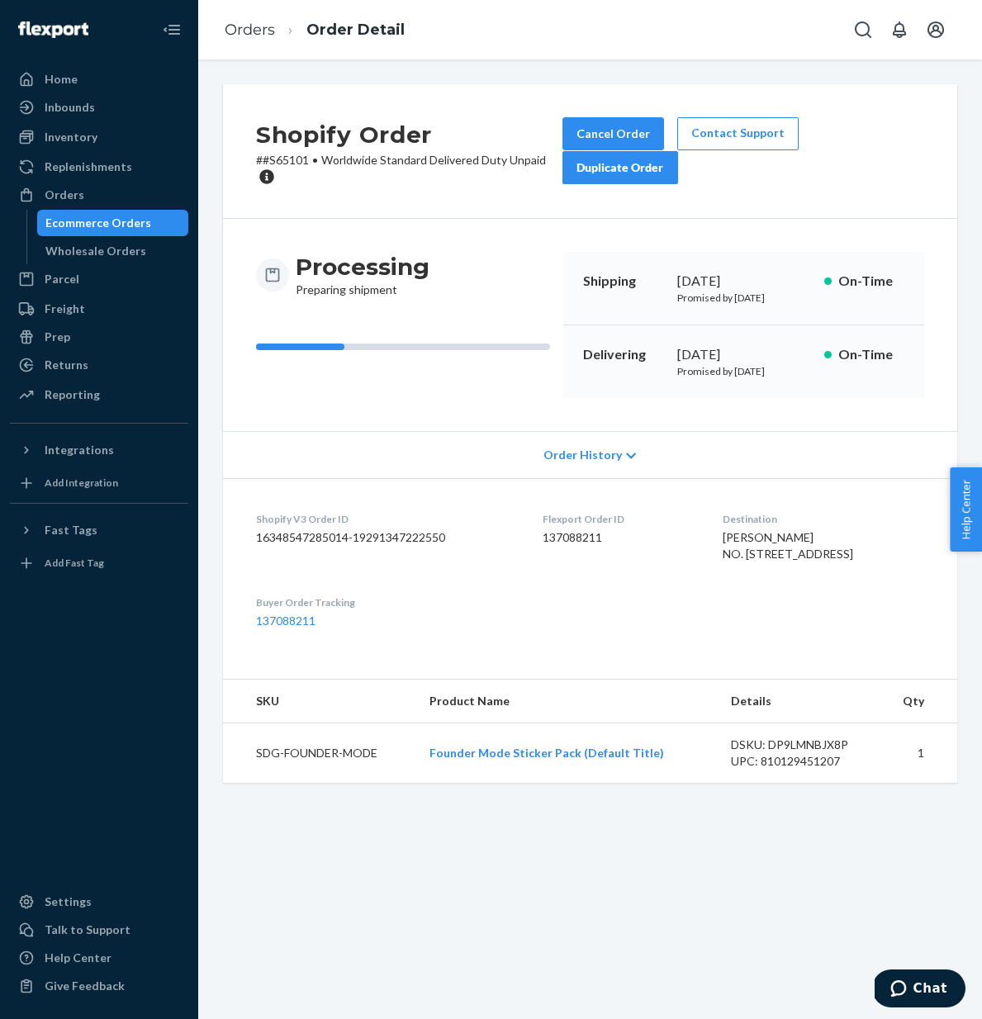
click at [540, 389] on div "Processing Preparing shipment" at bounding box center [403, 325] width 294 height 146
drag, startPoint x: 689, startPoint y: 568, endPoint x: 741, endPoint y: 648, distance: 95.1
click at [741, 573] on dl "Shopify V3 Order ID 16348547285014-19291347222550 Flexport Order ID 137088211 D…" at bounding box center [590, 570] width 734 height 184
copy span "[PERSON_NAME] NO. [STREET_ADDRESS]"
